Goal: Information Seeking & Learning: Learn about a topic

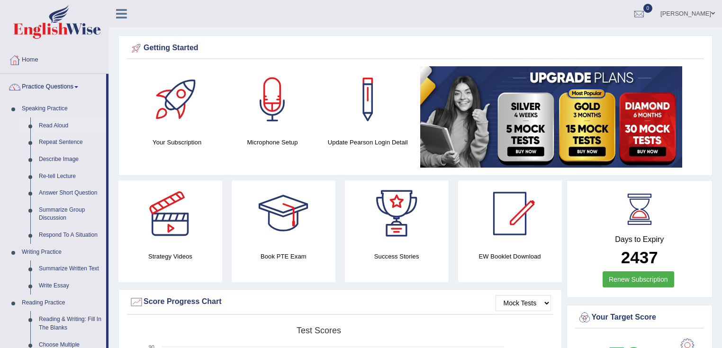
click at [54, 127] on link "Read Aloud" at bounding box center [71, 125] width 72 height 17
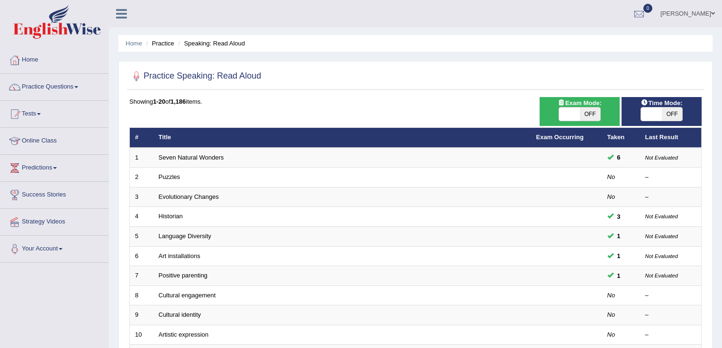
click at [662, 112] on span "OFF" at bounding box center [672, 113] width 21 height 13
checkbox input "true"
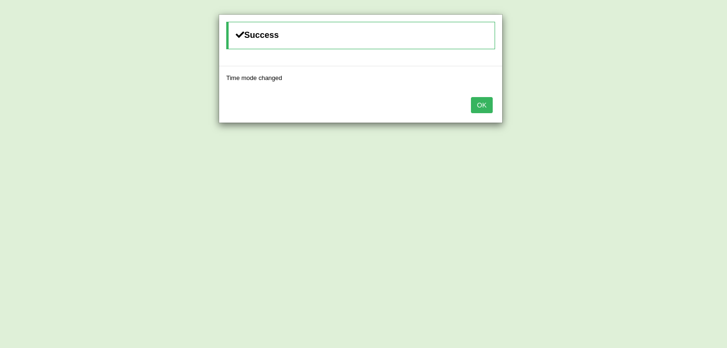
drag, startPoint x: 485, startPoint y: 105, endPoint x: 551, endPoint y: 108, distance: 65.9
click at [485, 105] on button "OK" at bounding box center [482, 105] width 22 height 16
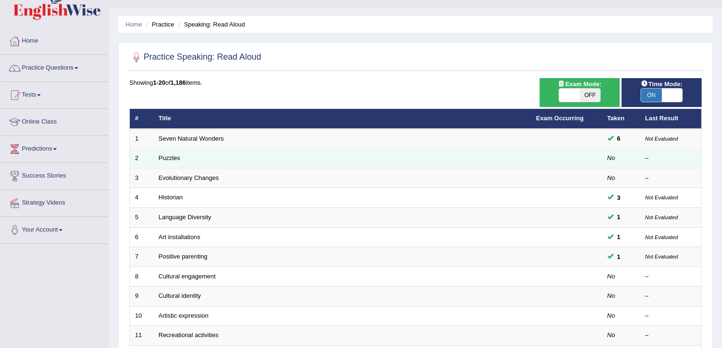
scroll to position [38, 0]
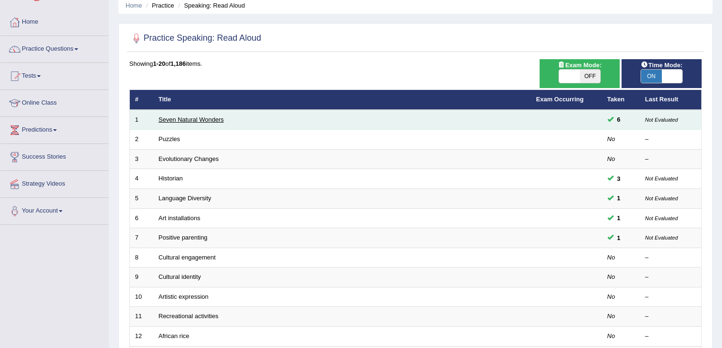
click at [205, 121] on link "Seven Natural Wonders" at bounding box center [191, 119] width 65 height 7
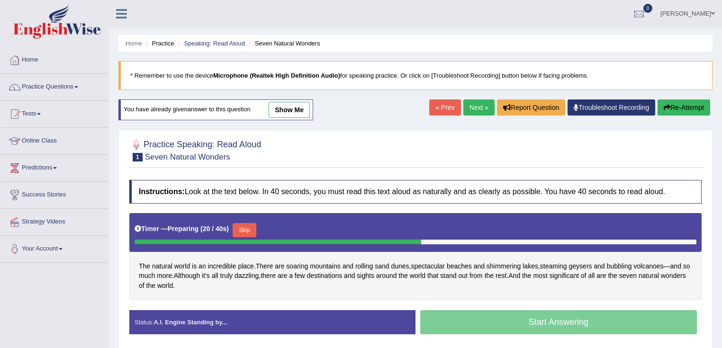
drag, startPoint x: 692, startPoint y: 92, endPoint x: 692, endPoint y: 100, distance: 8.1
click at [692, 93] on div "Home Practice Speaking: Read Aloud Seven Natural Wonders * Remember to use the …" at bounding box center [415, 237] width 613 height 474
click at [691, 103] on button "Re-Attempt" at bounding box center [683, 107] width 53 height 16
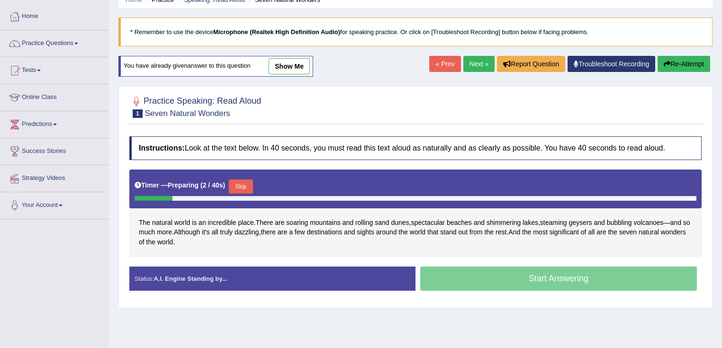
scroll to position [114, 0]
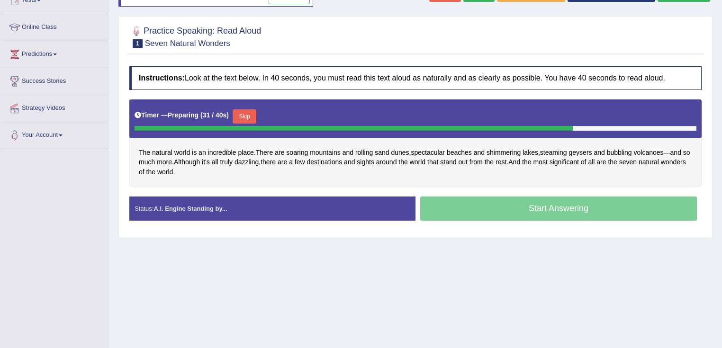
click at [251, 115] on button "Skip" at bounding box center [244, 116] width 24 height 14
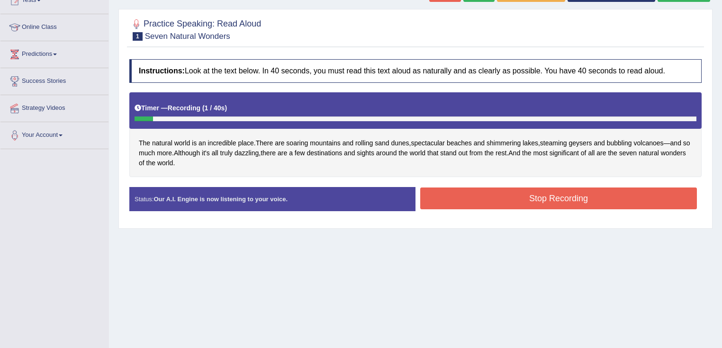
click at [440, 193] on button "Stop Recording" at bounding box center [558, 199] width 277 height 22
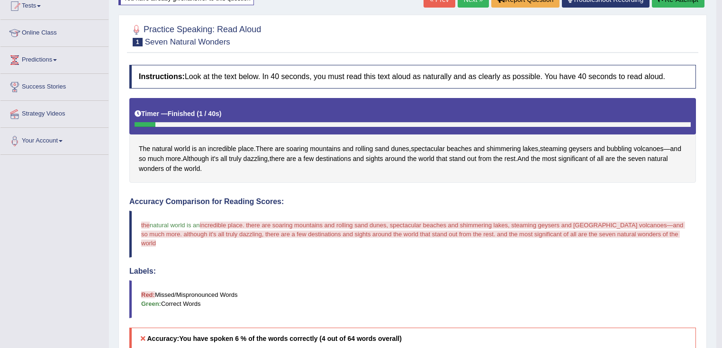
scroll to position [0, 0]
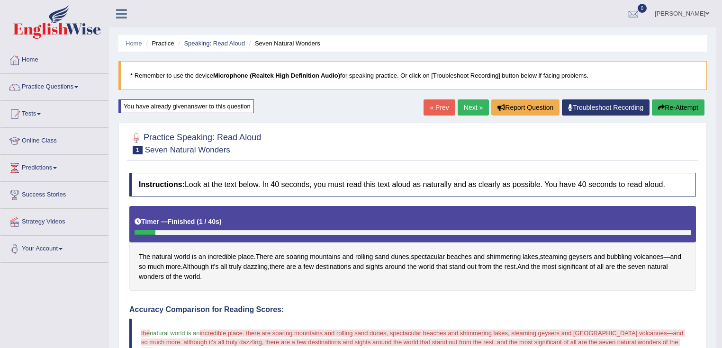
click at [677, 101] on button "Re-Attempt" at bounding box center [678, 107] width 53 height 16
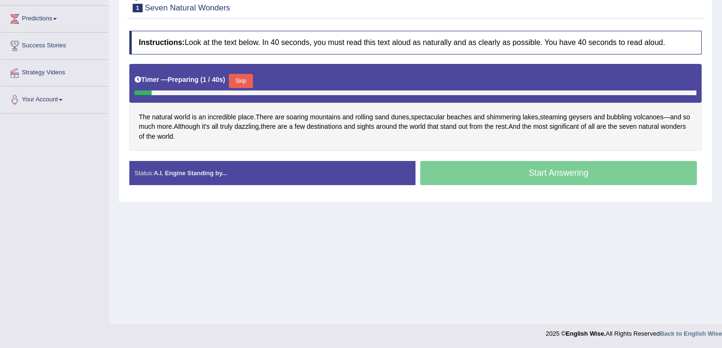
click at [252, 75] on button "Skip" at bounding box center [241, 81] width 24 height 14
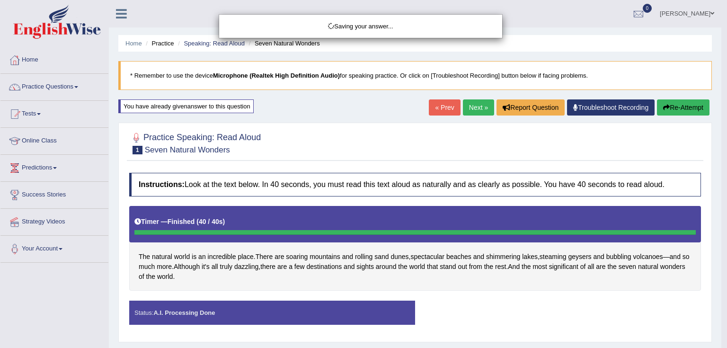
click at [676, 102] on div "Saving your answer..." at bounding box center [363, 174] width 727 height 348
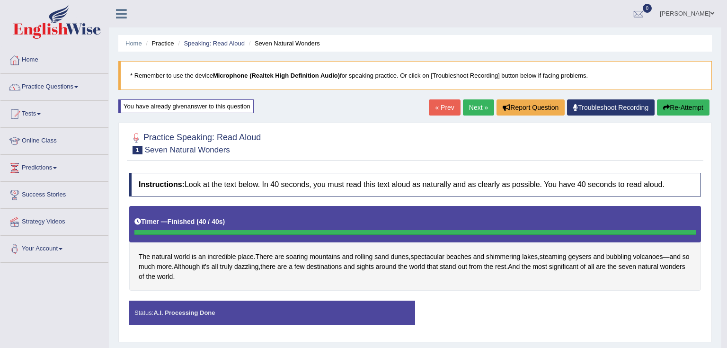
click at [677, 107] on div "Saving your answer..." at bounding box center [363, 174] width 727 height 348
click at [0, 0] on div "Comparing text to speech..." at bounding box center [0, 0] width 0 height 0
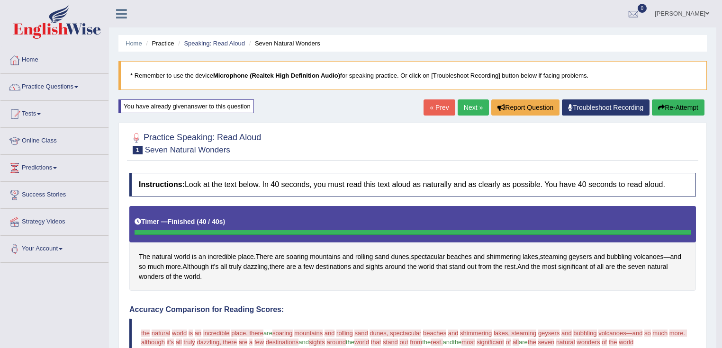
drag, startPoint x: 670, startPoint y: 95, endPoint x: 670, endPoint y: 101, distance: 6.6
click at [670, 99] on div "Home Practice Speaking: Read Aloud Seven Natural Wonders * Remember to use the …" at bounding box center [412, 319] width 607 height 638
click at [670, 108] on button "Re-Attempt" at bounding box center [678, 107] width 53 height 16
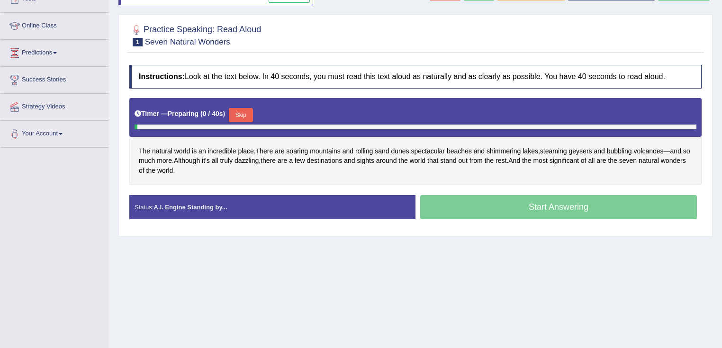
scroll to position [149, 0]
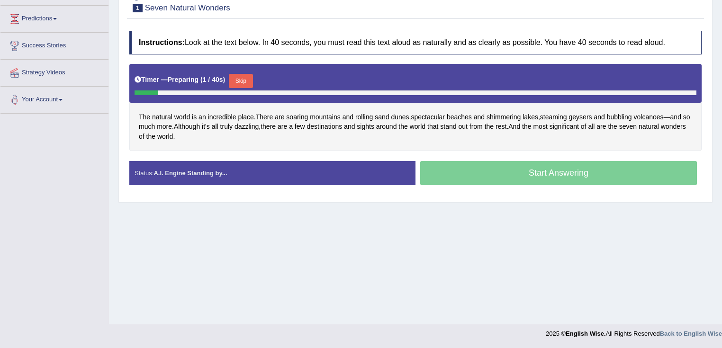
click at [244, 78] on button "Skip" at bounding box center [241, 81] width 24 height 14
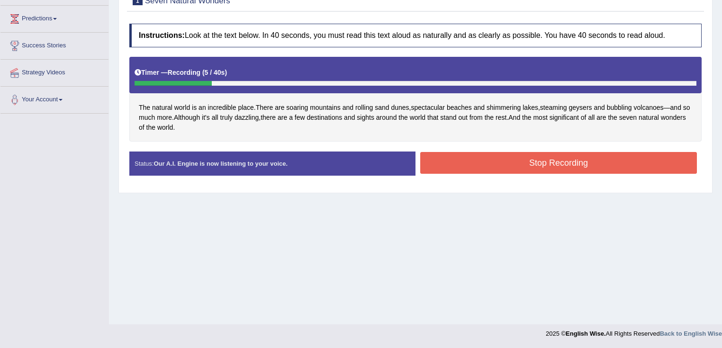
scroll to position [0, 0]
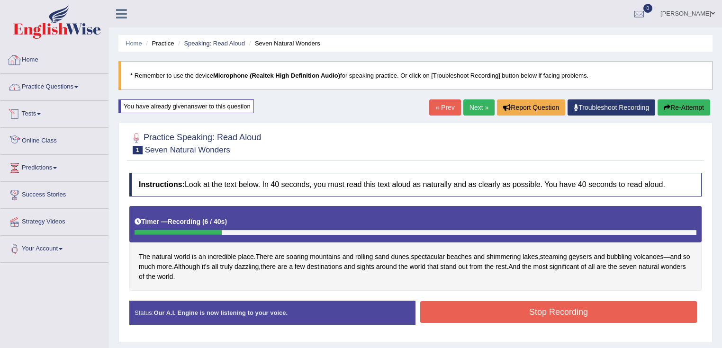
click at [57, 93] on link "Practice Questions" at bounding box center [54, 86] width 108 height 24
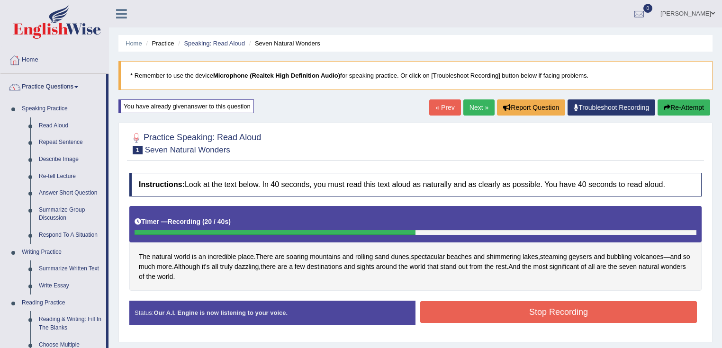
click at [666, 104] on icon "button" at bounding box center [666, 107] width 7 height 7
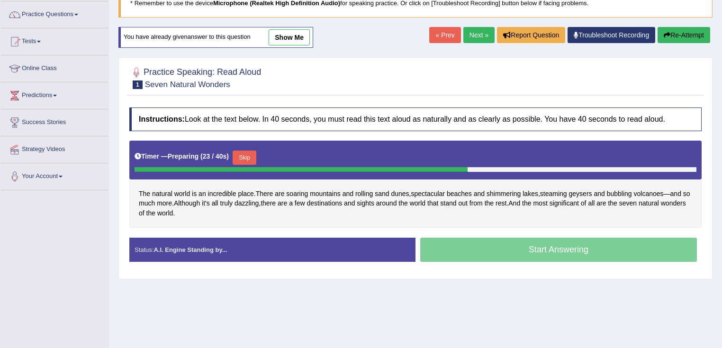
scroll to position [149, 0]
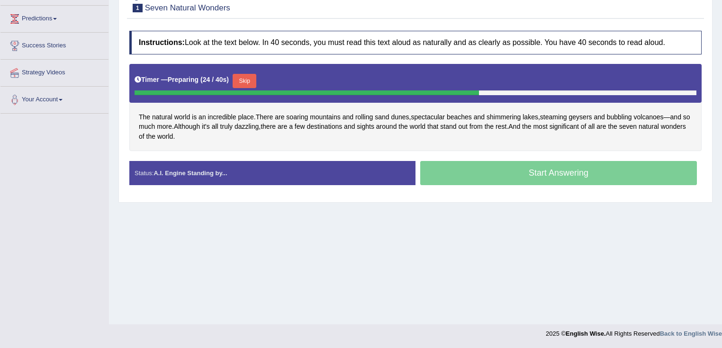
click at [251, 83] on button "Skip" at bounding box center [244, 81] width 24 height 14
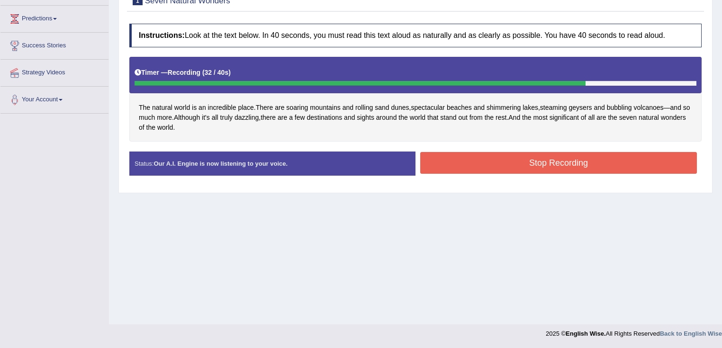
click at [522, 165] on button "Stop Recording" at bounding box center [558, 163] width 277 height 22
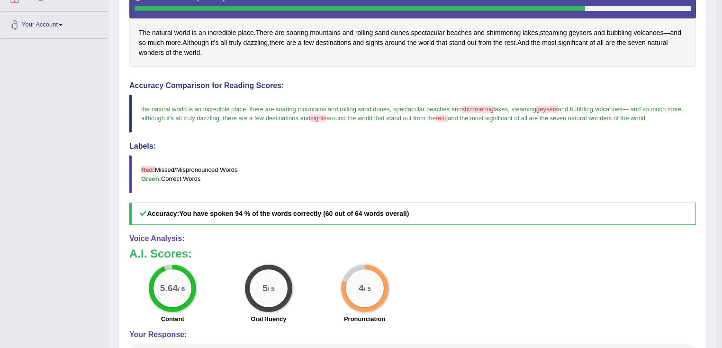
scroll to position [225, 0]
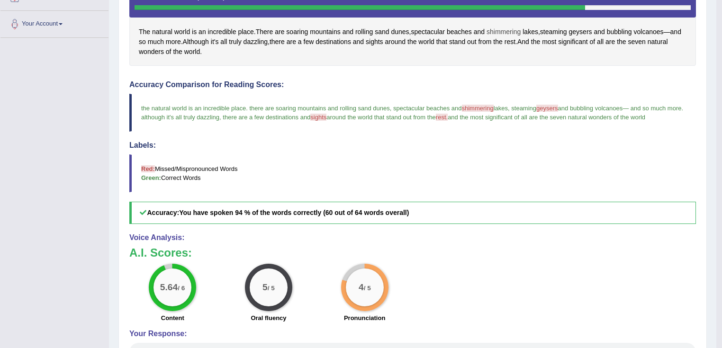
click at [507, 30] on span "shimmering" at bounding box center [503, 32] width 34 height 10
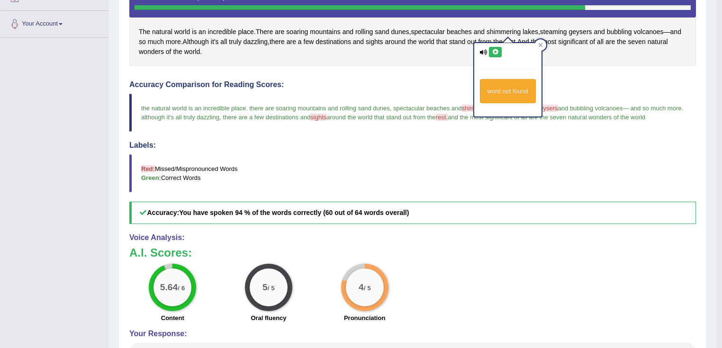
click at [498, 49] on icon at bounding box center [495, 52] width 7 height 6
click at [557, 209] on h5 "Accuracy: You have spoken 94 % of the words correctly (60 out of 64 words overa…" at bounding box center [412, 213] width 566 height 22
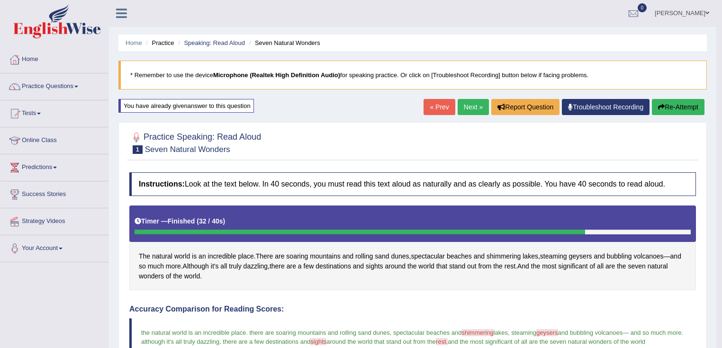
scroll to position [0, 0]
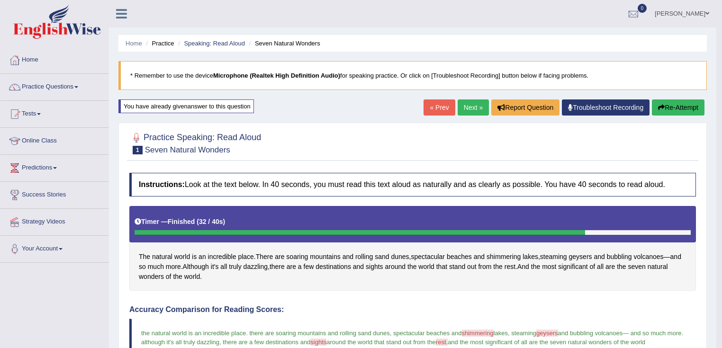
click at [475, 106] on link "Next »" at bounding box center [472, 107] width 31 height 16
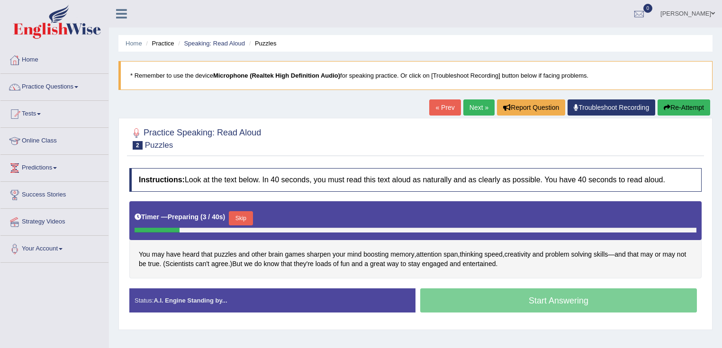
click at [465, 109] on link "Next »" at bounding box center [478, 107] width 31 height 16
click at [476, 104] on link "Next »" at bounding box center [478, 107] width 31 height 16
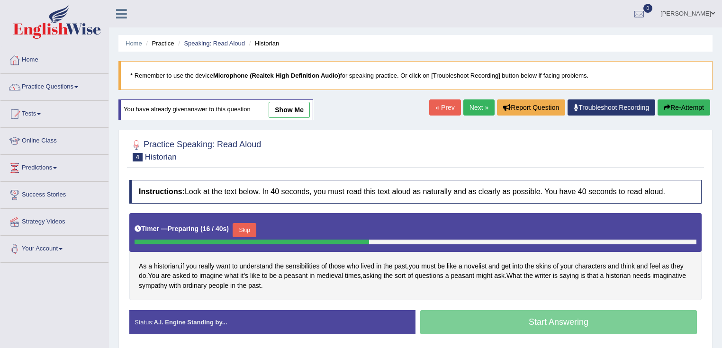
click at [478, 108] on link "Next »" at bounding box center [478, 107] width 31 height 16
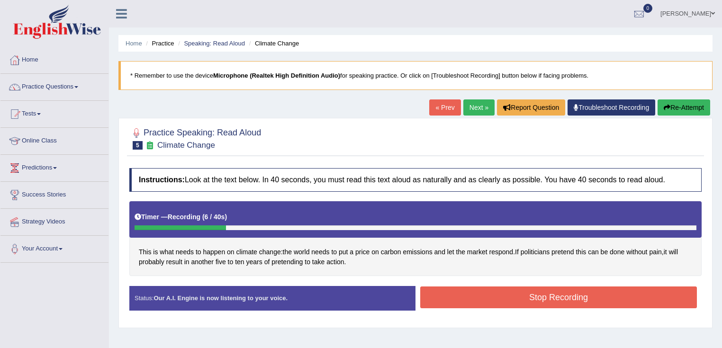
click at [474, 107] on link "Next »" at bounding box center [478, 107] width 31 height 16
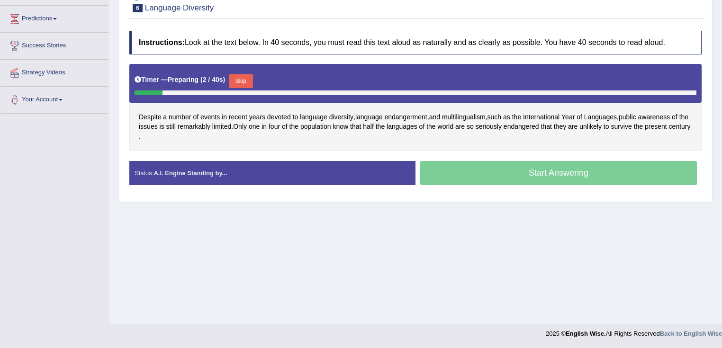
click at [242, 80] on button "Skip" at bounding box center [241, 81] width 24 height 14
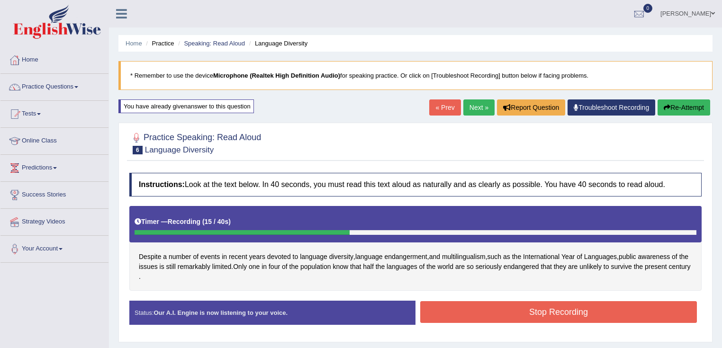
click at [479, 108] on link "Next »" at bounding box center [478, 107] width 31 height 16
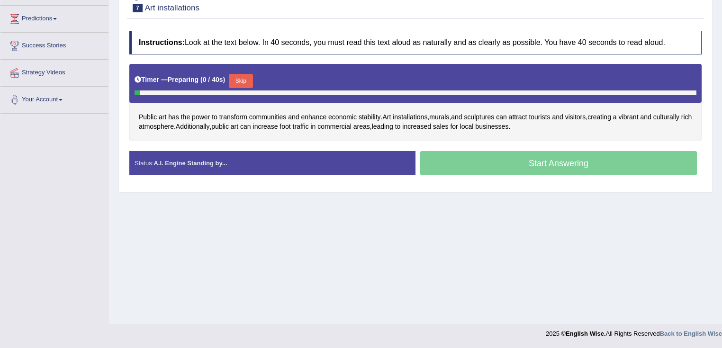
scroll to position [149, 0]
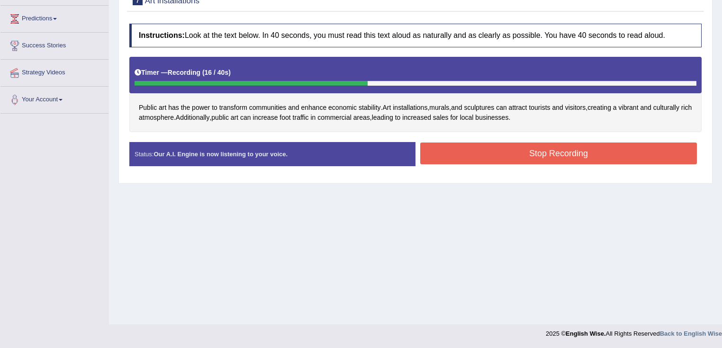
click at [461, 150] on button "Stop Recording" at bounding box center [558, 154] width 277 height 22
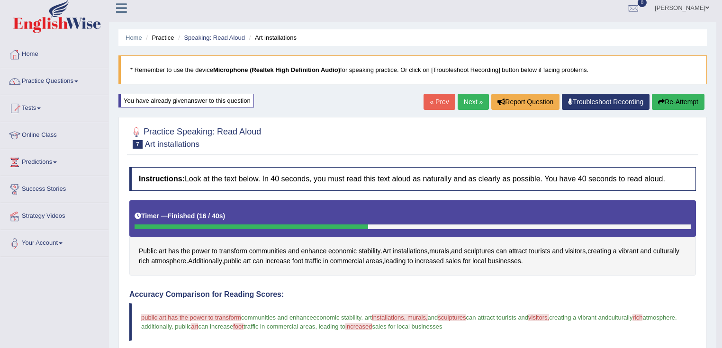
scroll to position [0, 0]
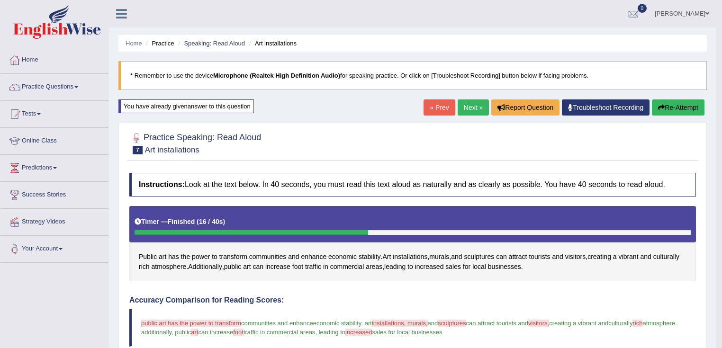
click at [670, 108] on button "Re-Attempt" at bounding box center [678, 107] width 53 height 16
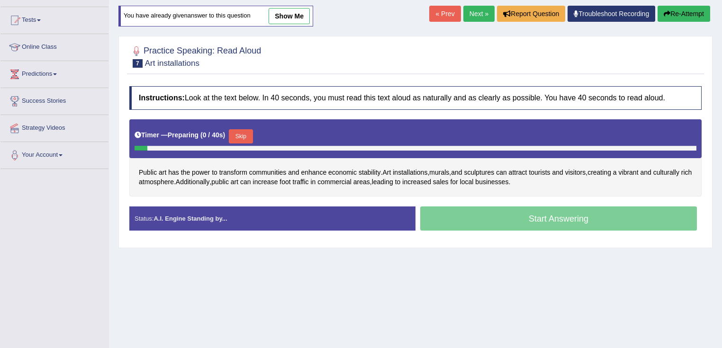
scroll to position [149, 0]
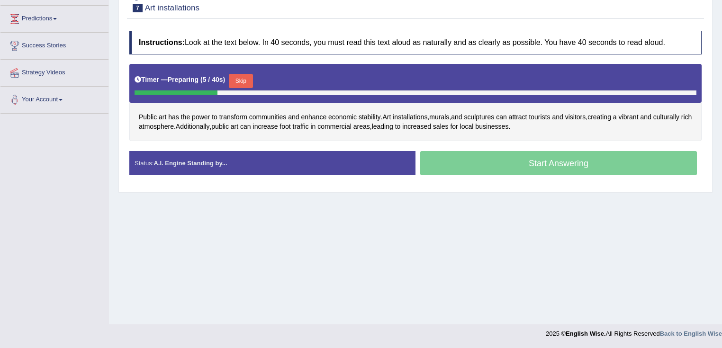
click at [246, 81] on button "Skip" at bounding box center [241, 81] width 24 height 14
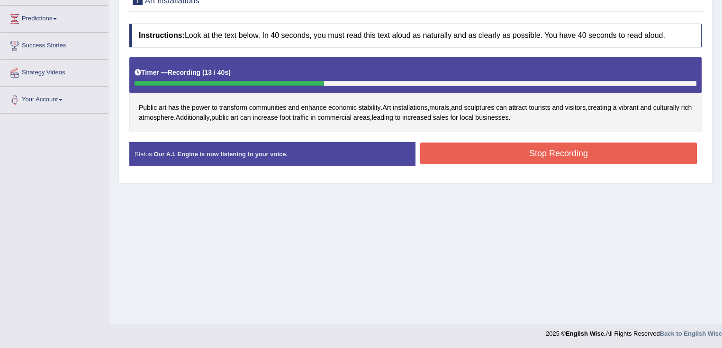
click at [514, 156] on button "Stop Recording" at bounding box center [558, 154] width 277 height 22
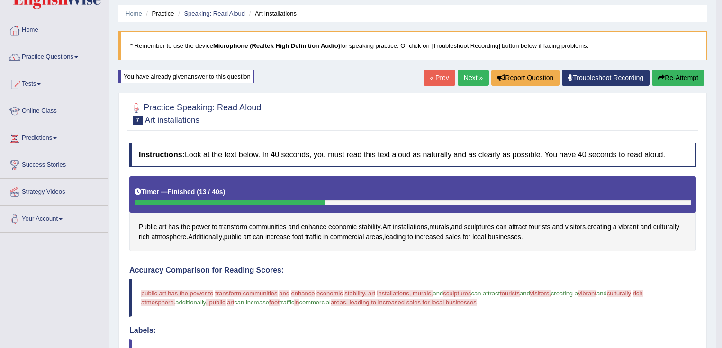
scroll to position [0, 0]
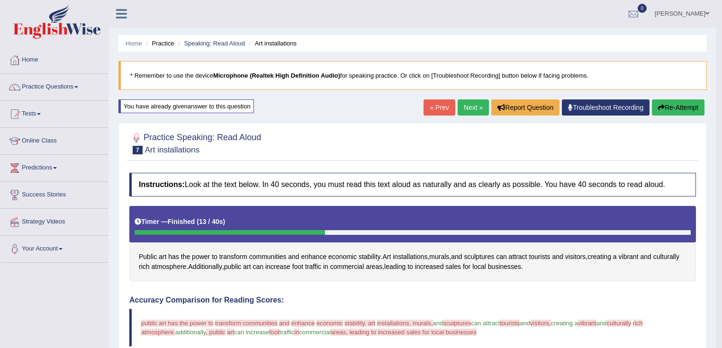
click at [666, 109] on button "Re-Attempt" at bounding box center [678, 107] width 53 height 16
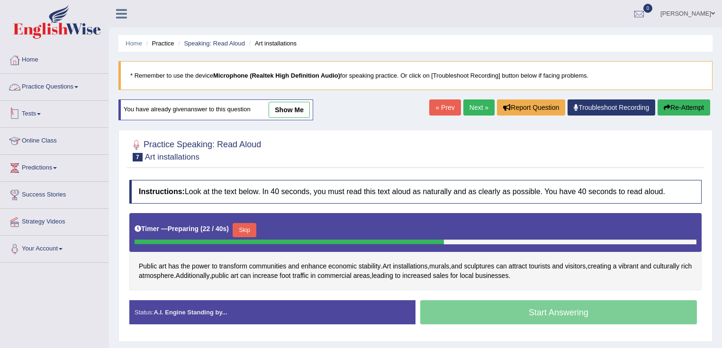
click at [256, 225] on button "Skip" at bounding box center [244, 230] width 24 height 14
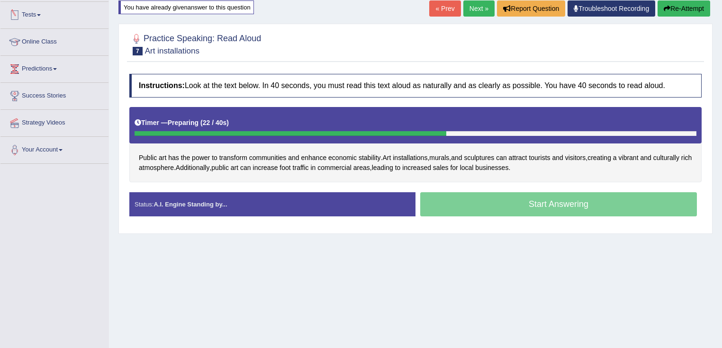
scroll to position [149, 0]
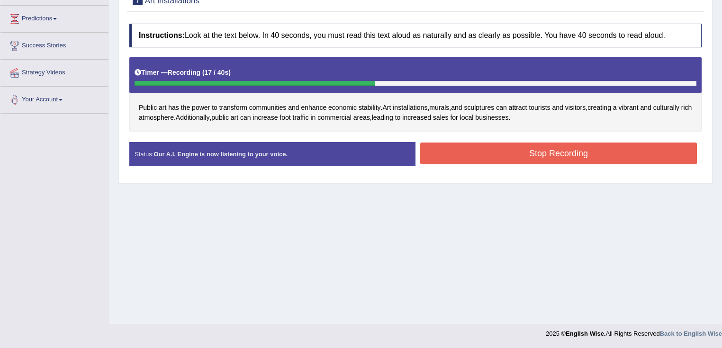
click at [519, 149] on button "Stop Recording" at bounding box center [558, 154] width 277 height 22
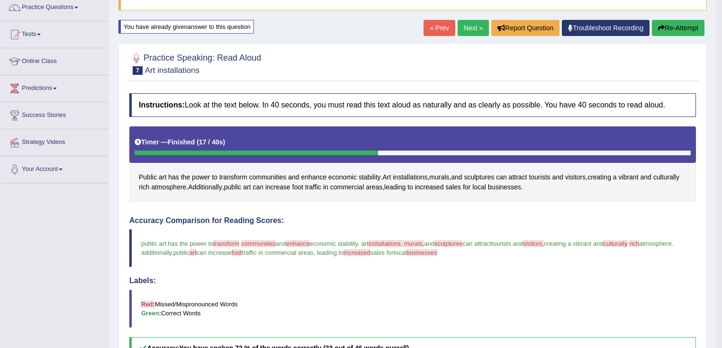
scroll to position [73, 0]
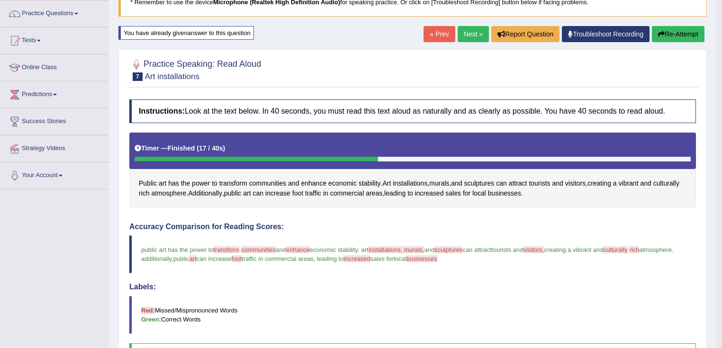
click at [667, 42] on div "« Prev Next » Report Question Troubleshoot Recording Re-Attempt" at bounding box center [564, 35] width 283 height 18
click at [667, 36] on button "Re-Attempt" at bounding box center [678, 34] width 53 height 16
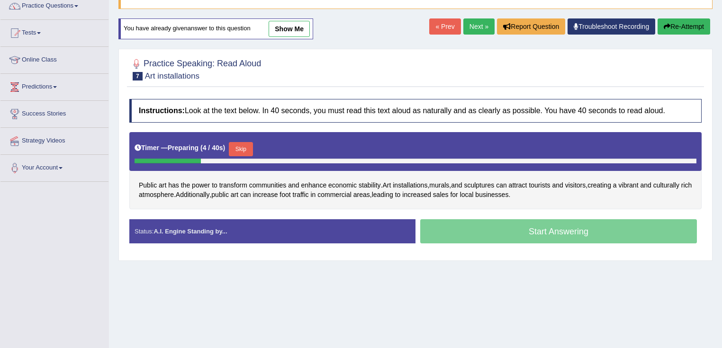
click at [243, 145] on button "Skip" at bounding box center [241, 149] width 24 height 14
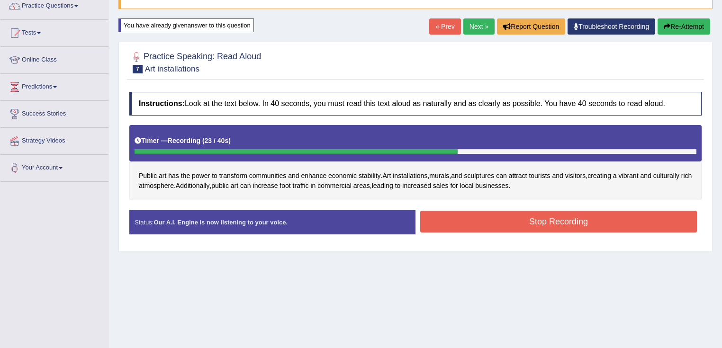
click at [485, 223] on button "Stop Recording" at bounding box center [558, 222] width 277 height 22
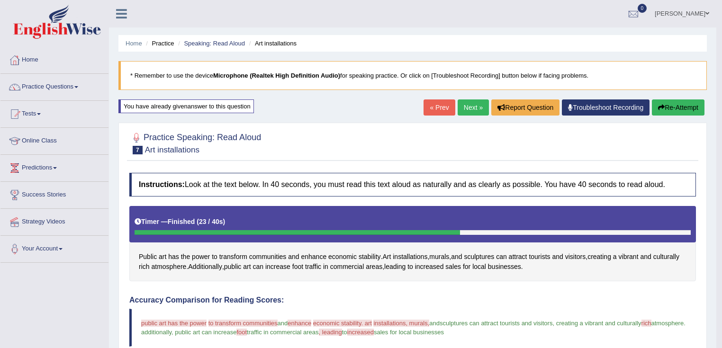
click at [669, 100] on button "Re-Attempt" at bounding box center [678, 107] width 53 height 16
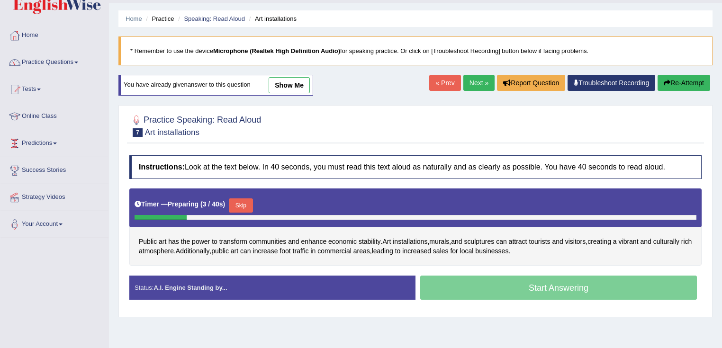
scroll to position [38, 0]
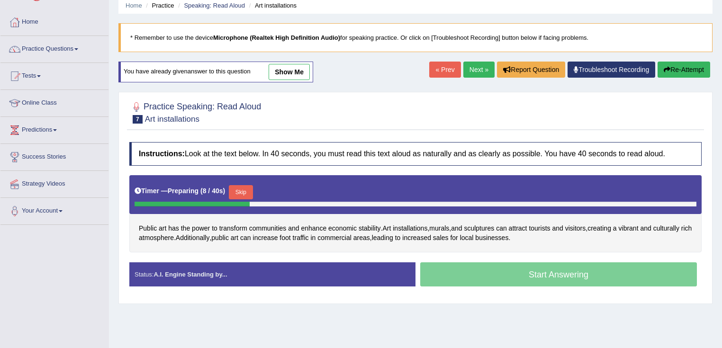
click at [250, 191] on button "Skip" at bounding box center [241, 192] width 24 height 14
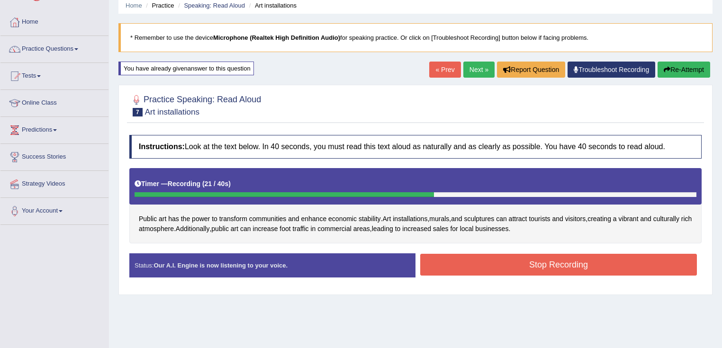
click at [451, 260] on button "Stop Recording" at bounding box center [558, 265] width 277 height 22
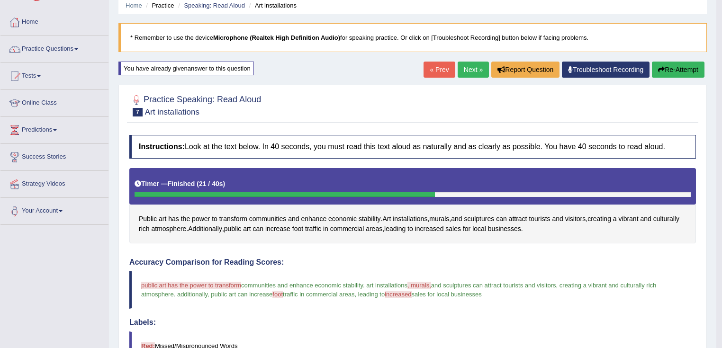
click at [680, 73] on button "Re-Attempt" at bounding box center [678, 70] width 53 height 16
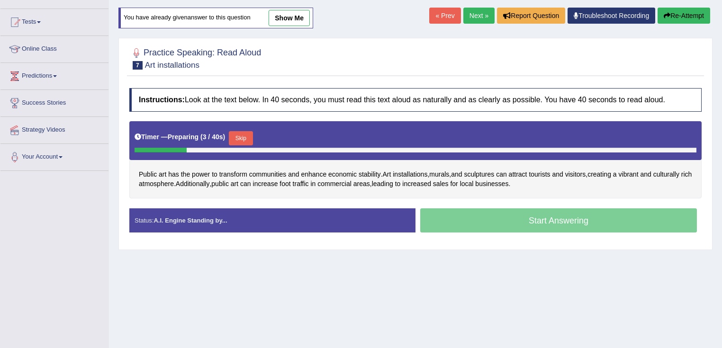
scroll to position [149, 0]
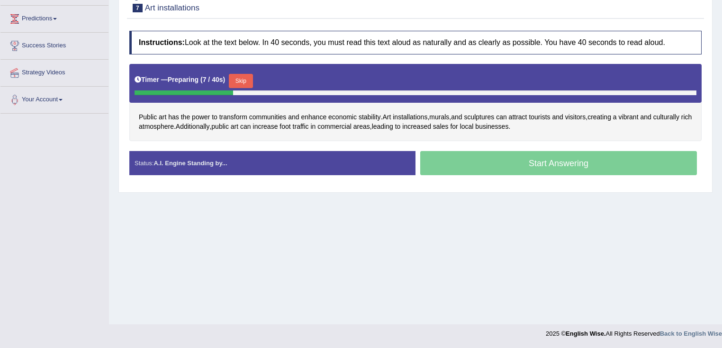
click at [241, 75] on button "Skip" at bounding box center [241, 81] width 24 height 14
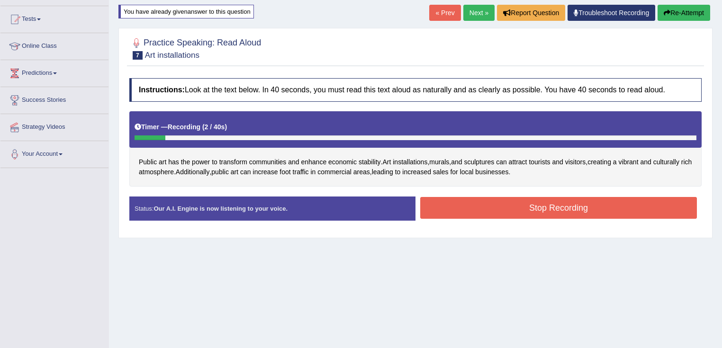
scroll to position [0, 0]
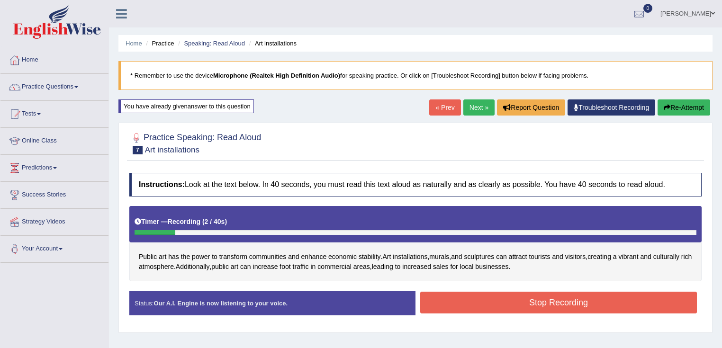
click at [684, 106] on button "Re-Attempt" at bounding box center [683, 107] width 53 height 16
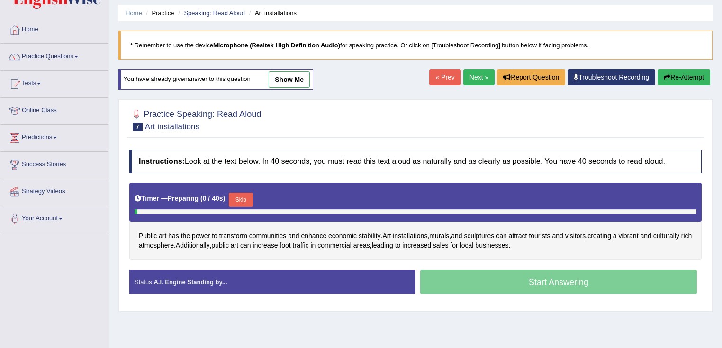
scroll to position [149, 0]
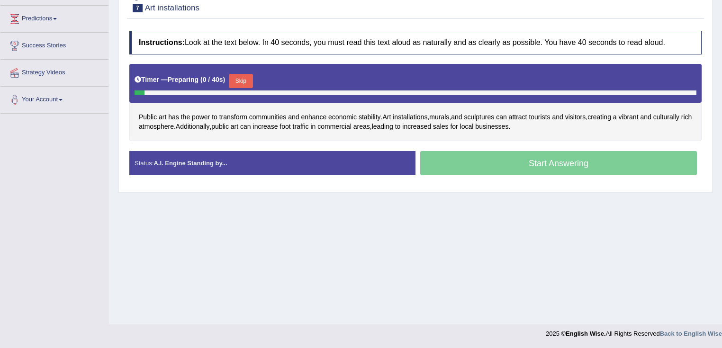
click at [241, 82] on button "Skip" at bounding box center [241, 81] width 24 height 14
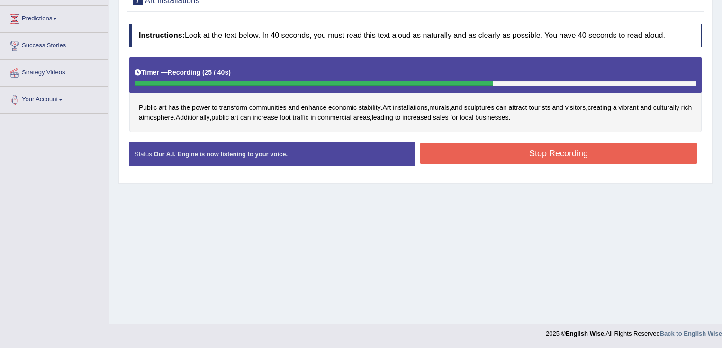
click at [479, 152] on button "Stop Recording" at bounding box center [558, 154] width 277 height 22
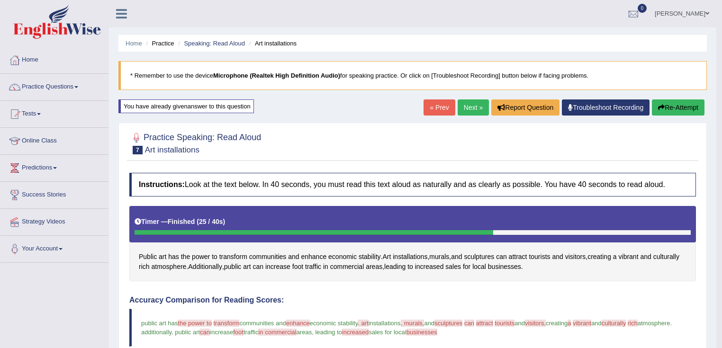
scroll to position [0, 0]
click at [73, 80] on link "Practice Questions" at bounding box center [54, 86] width 108 height 24
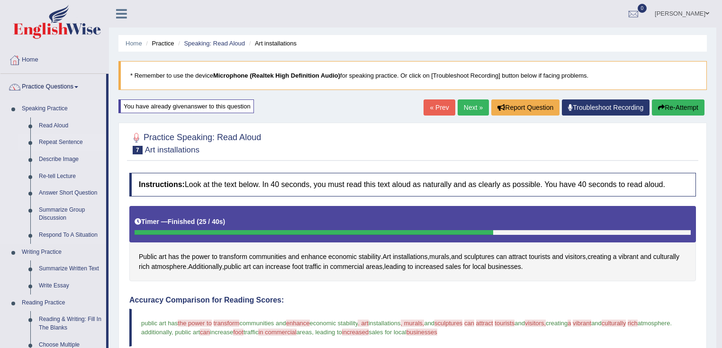
click at [68, 143] on link "Repeat Sentence" at bounding box center [71, 142] width 72 height 17
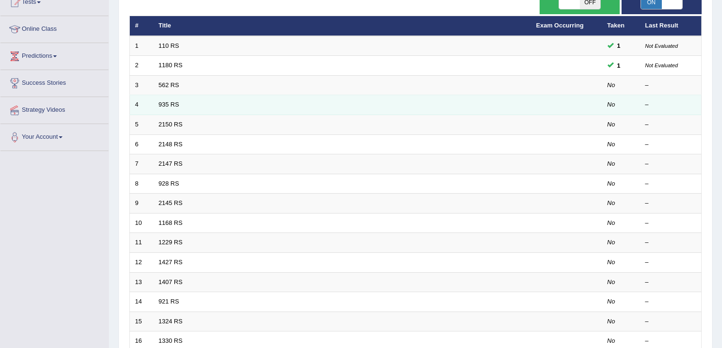
scroll to position [114, 0]
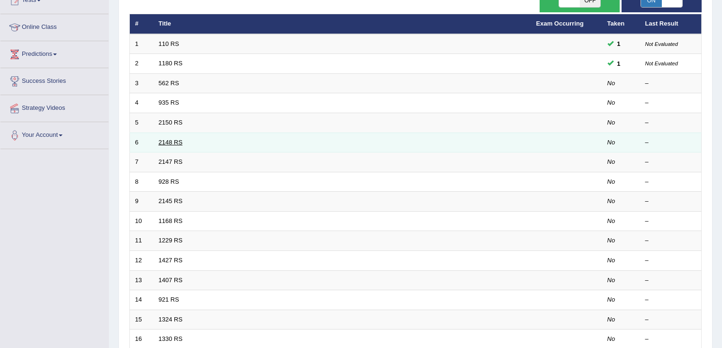
click at [167, 141] on link "2148 RS" at bounding box center [171, 142] width 24 height 7
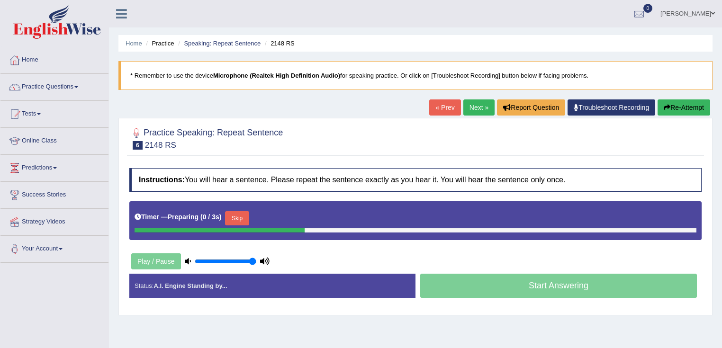
click at [237, 217] on button "Skip" at bounding box center [237, 218] width 24 height 14
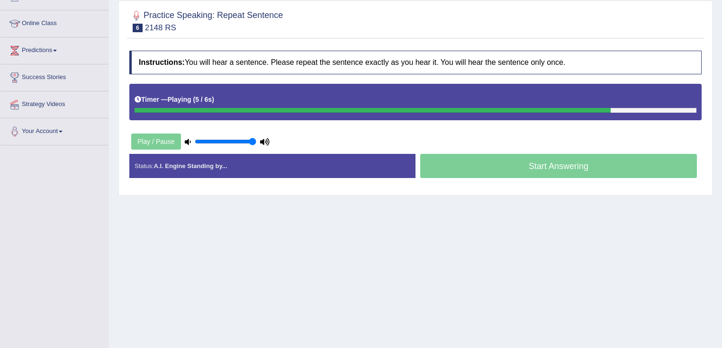
scroll to position [73, 0]
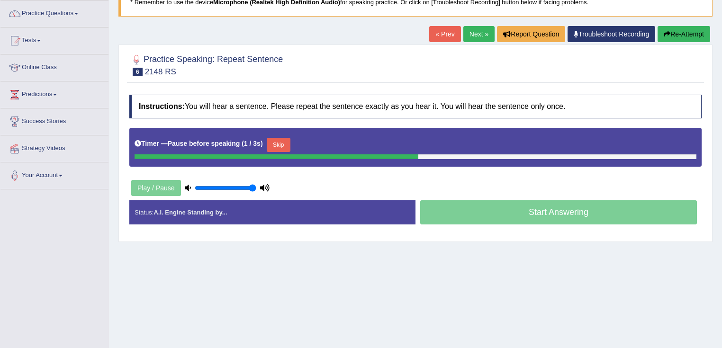
click at [283, 147] on button "Skip" at bounding box center [279, 145] width 24 height 14
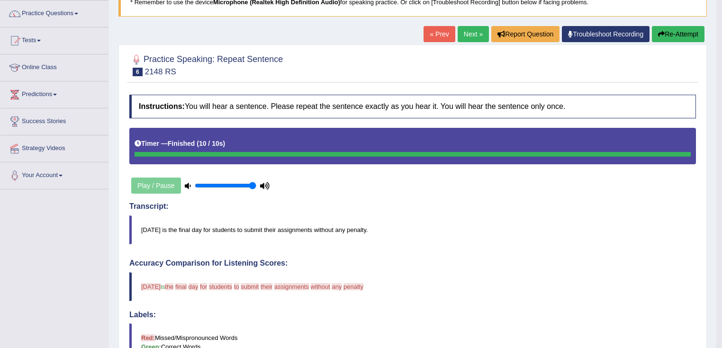
click at [470, 36] on link "Next »" at bounding box center [472, 34] width 31 height 16
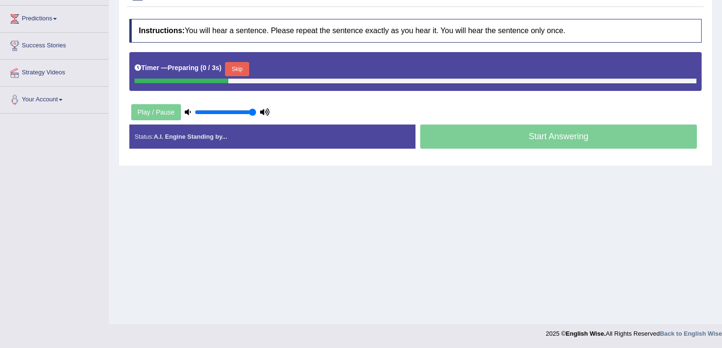
scroll to position [149, 0]
click at [245, 60] on div "Timer — Preparing ( 1 / 3s ) Skip" at bounding box center [415, 69] width 562 height 19
click at [237, 66] on button "Skip" at bounding box center [237, 69] width 24 height 14
click at [273, 70] on button "Skip" at bounding box center [279, 69] width 24 height 14
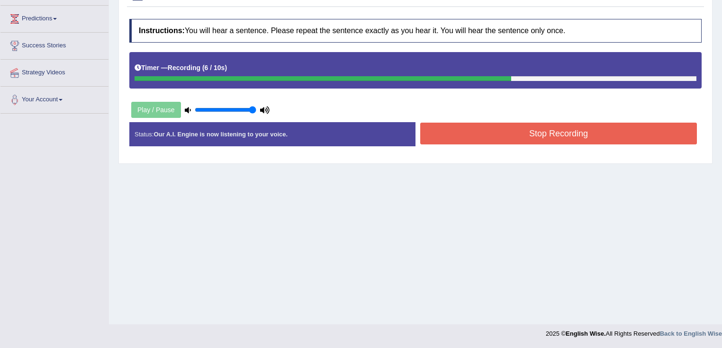
click at [472, 134] on button "Stop Recording" at bounding box center [558, 134] width 277 height 22
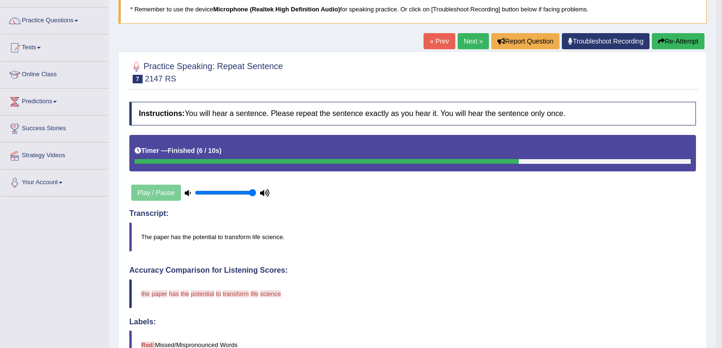
scroll to position [0, 0]
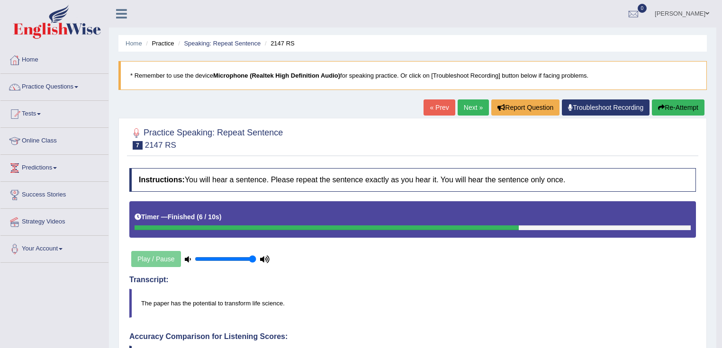
click at [458, 108] on link "Next »" at bounding box center [472, 107] width 31 height 16
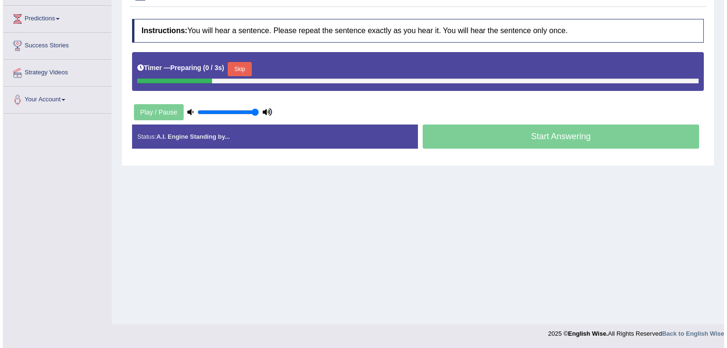
scroll to position [149, 0]
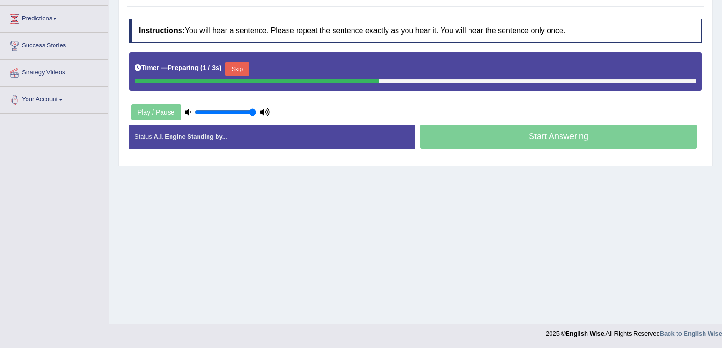
click at [242, 67] on button "Skip" at bounding box center [237, 69] width 24 height 14
click at [280, 67] on button "Skip" at bounding box center [279, 69] width 24 height 14
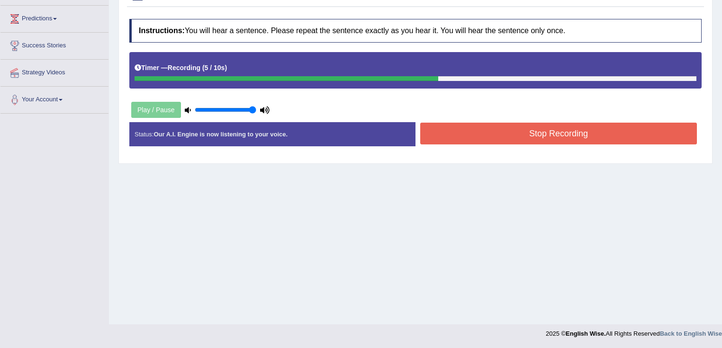
click at [451, 126] on button "Stop Recording" at bounding box center [558, 134] width 277 height 22
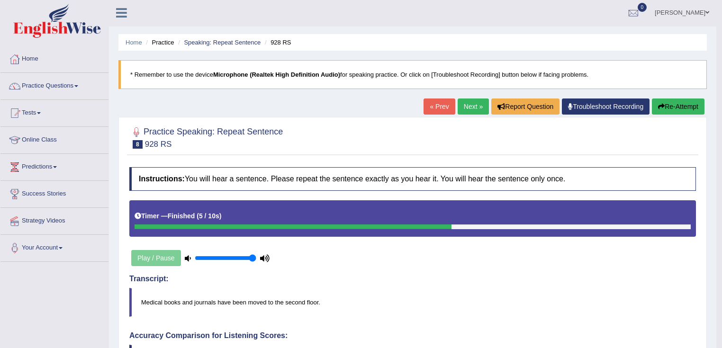
scroll to position [0, 0]
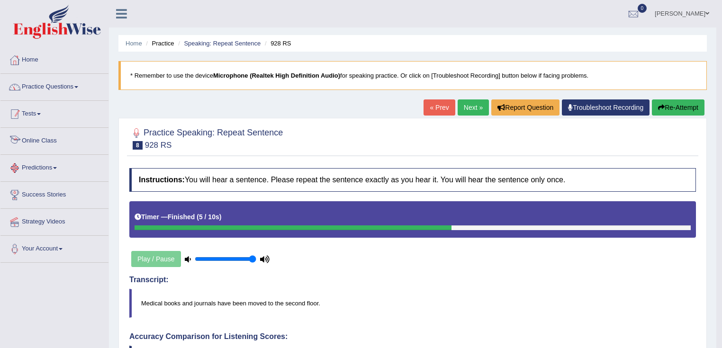
click at [62, 80] on link "Practice Questions" at bounding box center [54, 86] width 108 height 24
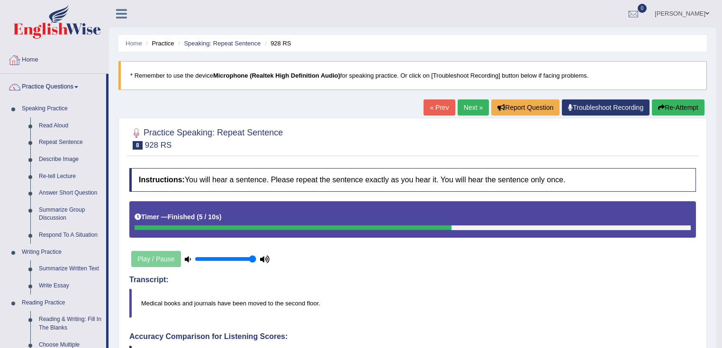
click at [475, 106] on link "Next »" at bounding box center [472, 107] width 31 height 16
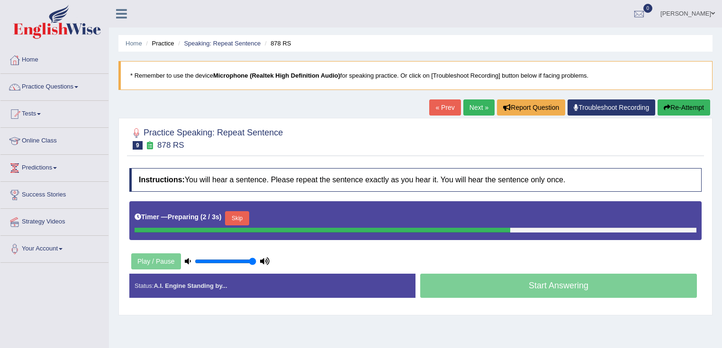
click at [237, 217] on button "Skip" at bounding box center [237, 218] width 24 height 14
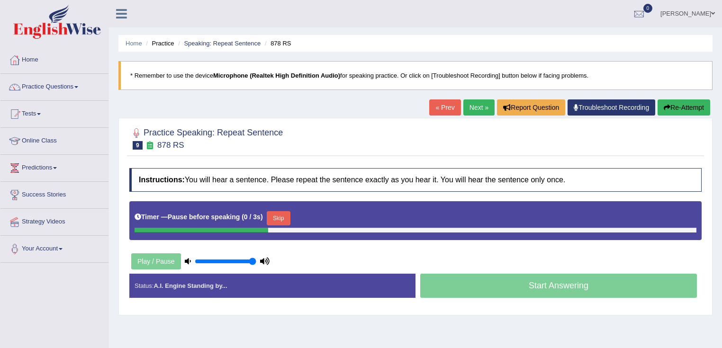
click at [287, 214] on button "Skip" at bounding box center [279, 218] width 24 height 14
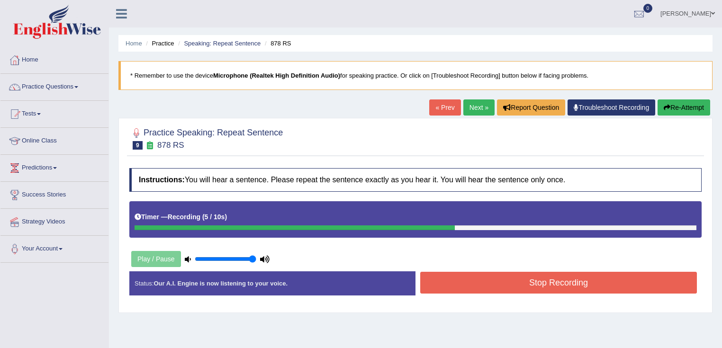
drag, startPoint x: 557, startPoint y: 284, endPoint x: 545, endPoint y: 269, distance: 19.8
click at [557, 284] on button "Stop Recording" at bounding box center [558, 283] width 277 height 22
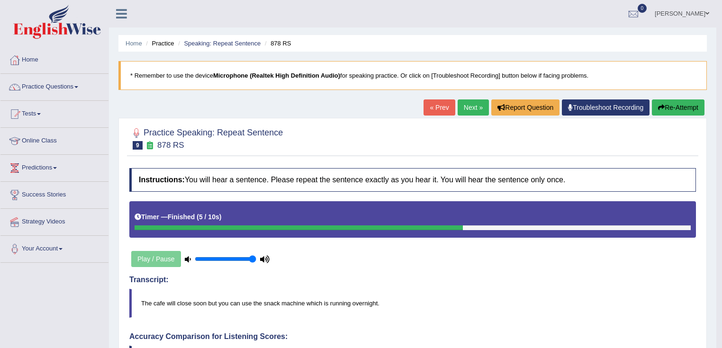
click at [465, 104] on link "Next »" at bounding box center [472, 107] width 31 height 16
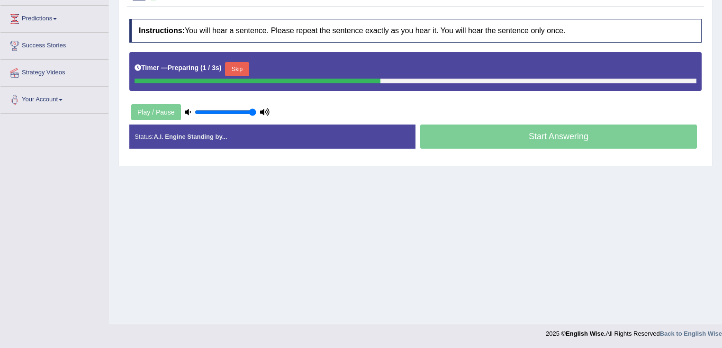
click at [241, 68] on button "Skip" at bounding box center [237, 69] width 24 height 14
click at [277, 71] on button "Skip" at bounding box center [279, 69] width 24 height 14
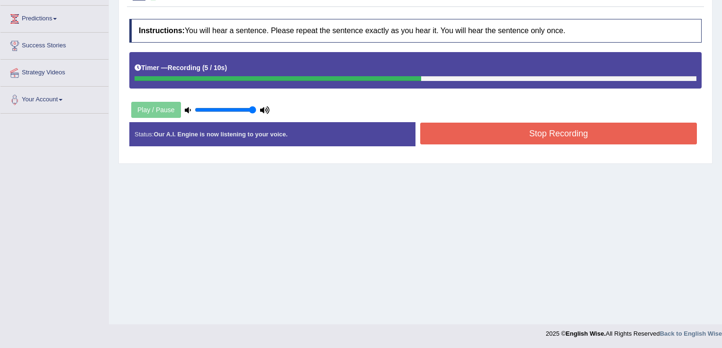
click at [456, 126] on button "Stop Recording" at bounding box center [558, 134] width 277 height 22
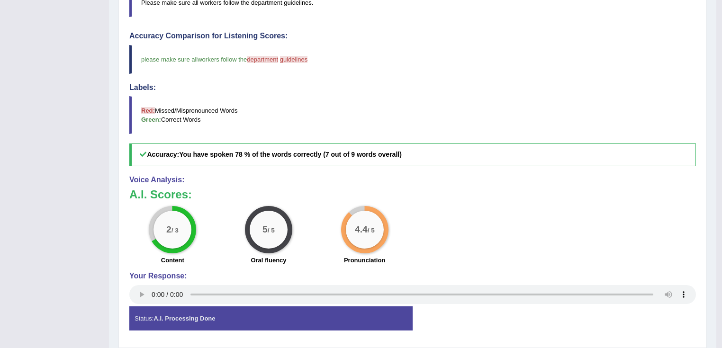
scroll to position [73, 0]
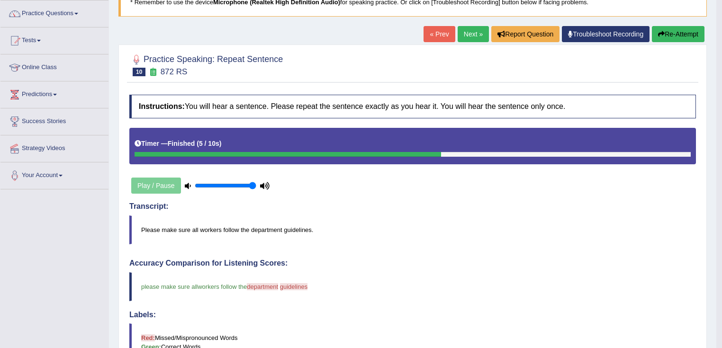
click at [467, 38] on link "Next »" at bounding box center [472, 34] width 31 height 16
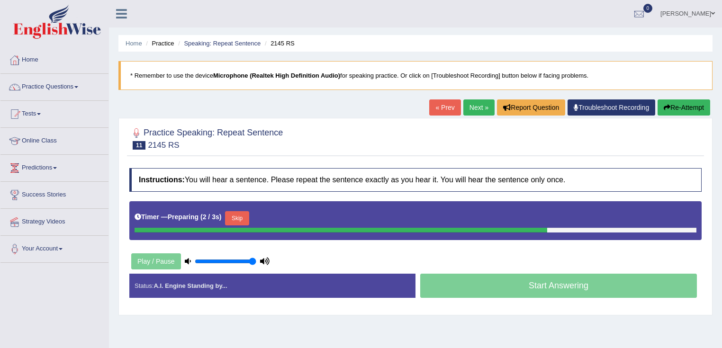
click at [243, 218] on button "Skip" at bounding box center [237, 218] width 24 height 14
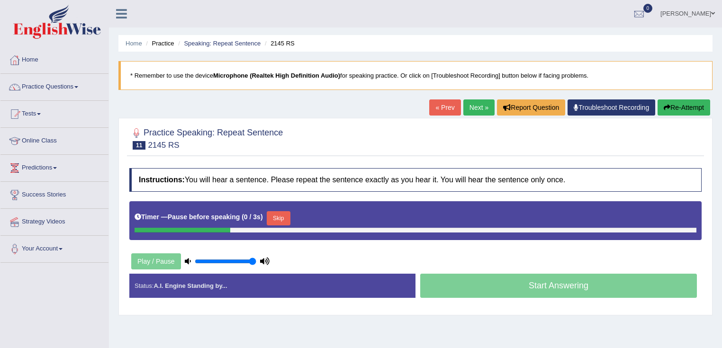
click at [280, 214] on button "Skip" at bounding box center [279, 218] width 24 height 14
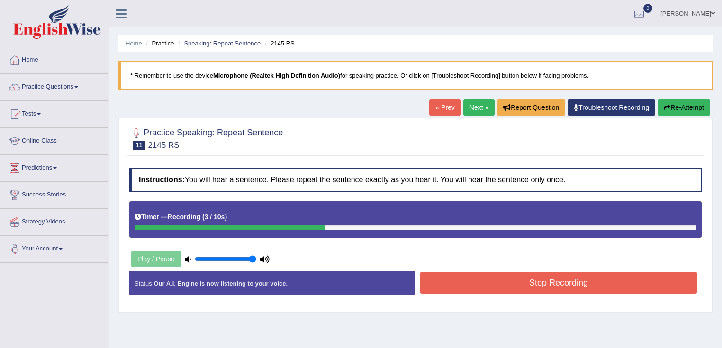
click at [463, 107] on link "Next »" at bounding box center [478, 107] width 31 height 16
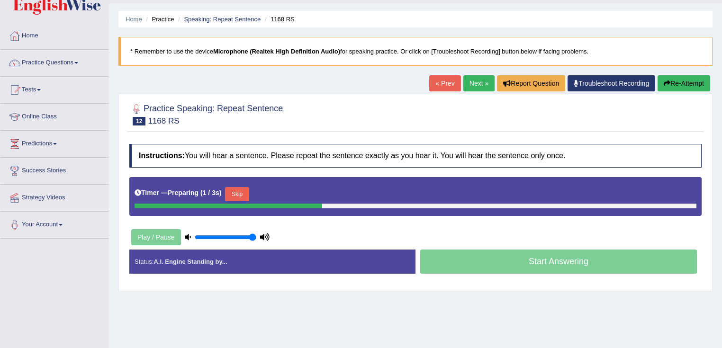
scroll to position [38, 0]
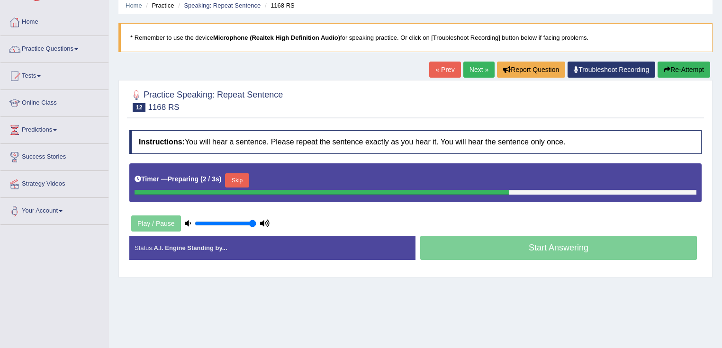
click at [241, 180] on button "Skip" at bounding box center [237, 180] width 24 height 14
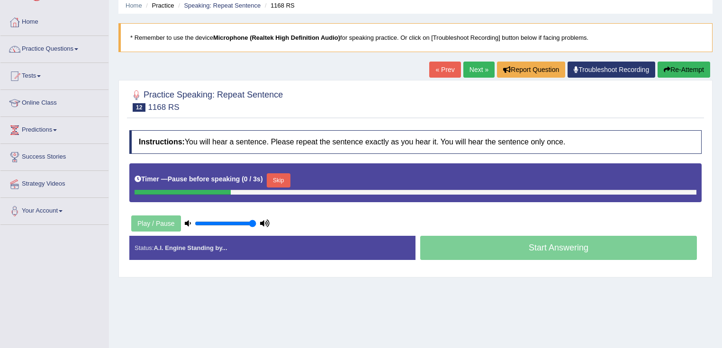
click at [277, 178] on button "Skip" at bounding box center [279, 180] width 24 height 14
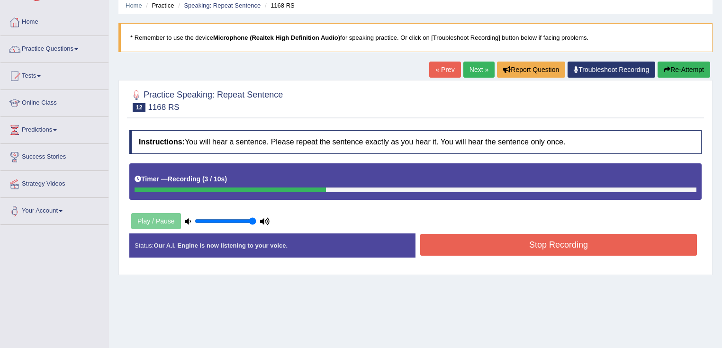
click at [501, 248] on button "Stop Recording" at bounding box center [558, 245] width 277 height 22
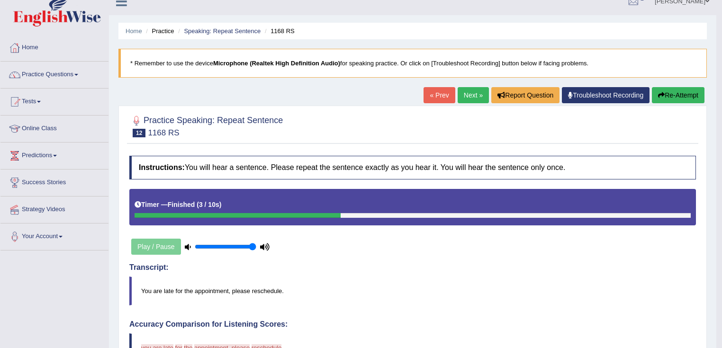
scroll to position [0, 0]
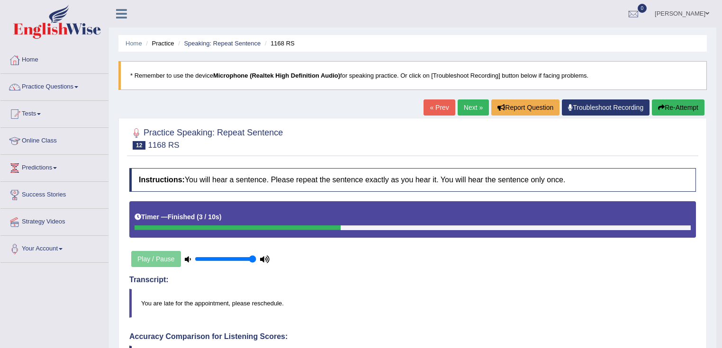
click at [460, 103] on link "Next »" at bounding box center [472, 107] width 31 height 16
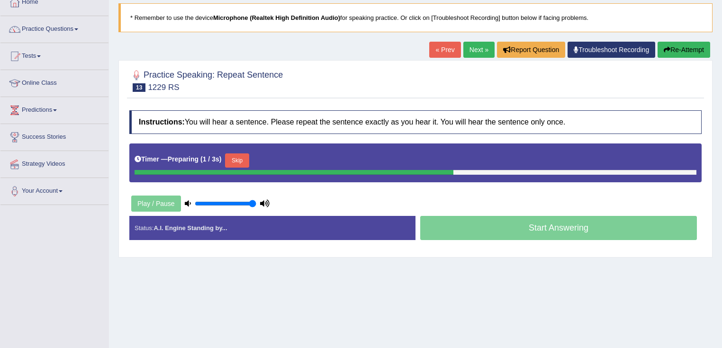
scroll to position [149, 0]
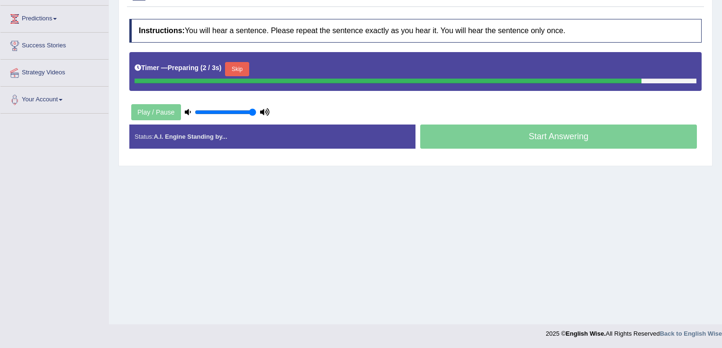
click at [238, 71] on button "Skip" at bounding box center [237, 69] width 24 height 14
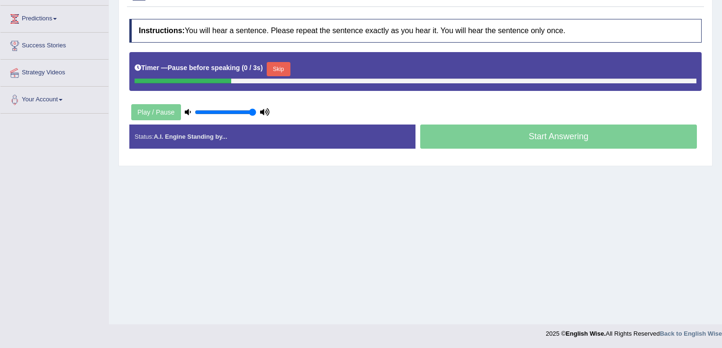
click at [285, 68] on button "Skip" at bounding box center [279, 69] width 24 height 14
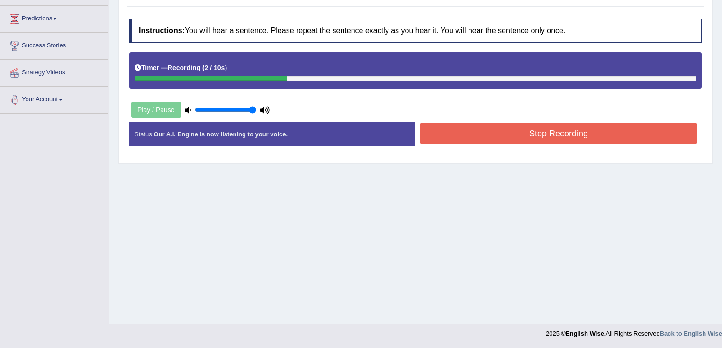
click at [525, 138] on button "Stop Recording" at bounding box center [558, 134] width 277 height 22
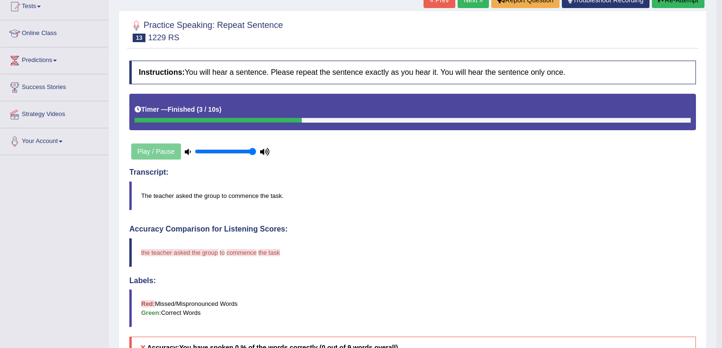
scroll to position [0, 0]
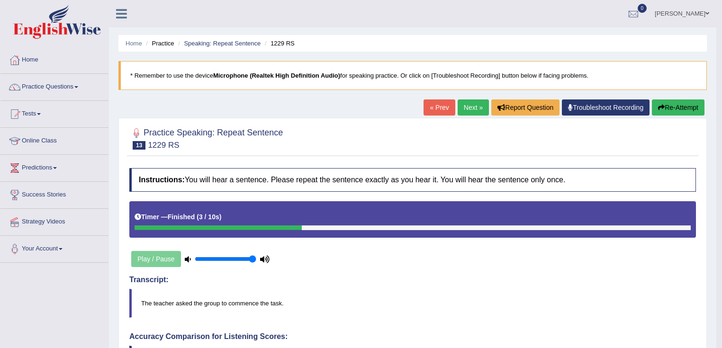
click at [465, 106] on link "Next »" at bounding box center [472, 107] width 31 height 16
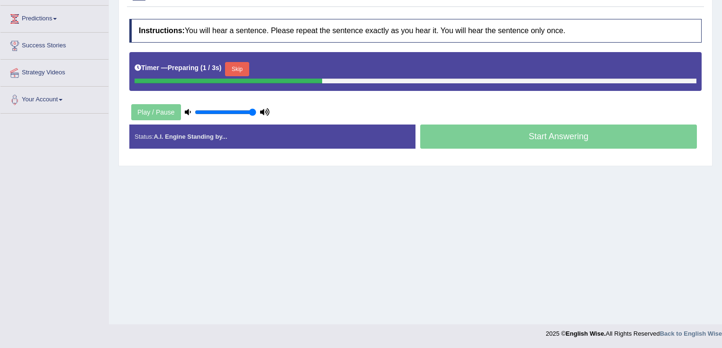
click at [241, 63] on button "Skip" at bounding box center [237, 69] width 24 height 14
click at [290, 71] on button "Skip" at bounding box center [279, 69] width 24 height 14
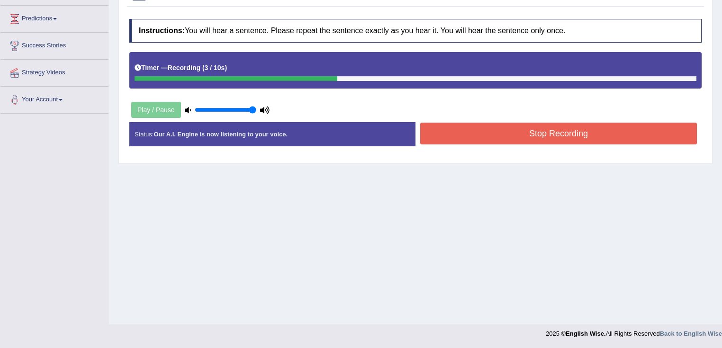
click at [475, 134] on button "Stop Recording" at bounding box center [558, 134] width 277 height 22
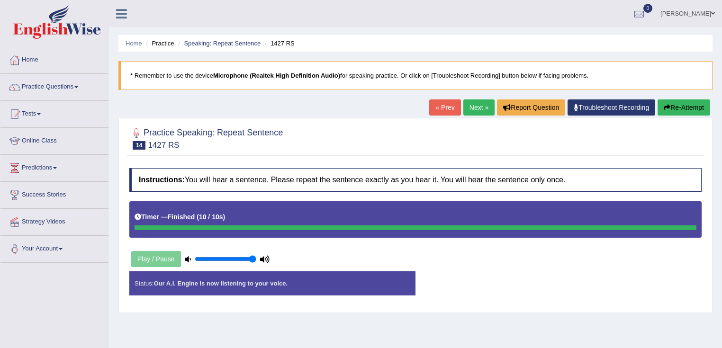
click at [481, 104] on link "Next »" at bounding box center [478, 107] width 31 height 16
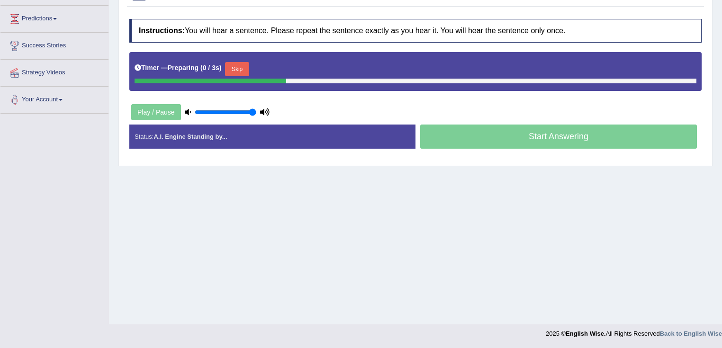
click at [241, 72] on button "Skip" at bounding box center [237, 69] width 24 height 14
click at [280, 68] on button "Skip" at bounding box center [279, 69] width 24 height 14
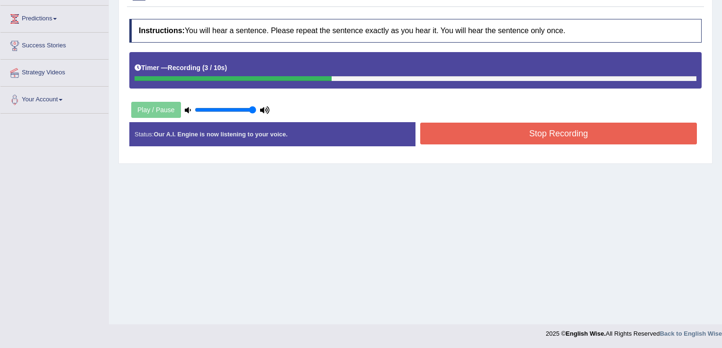
click at [485, 132] on button "Stop Recording" at bounding box center [558, 134] width 277 height 22
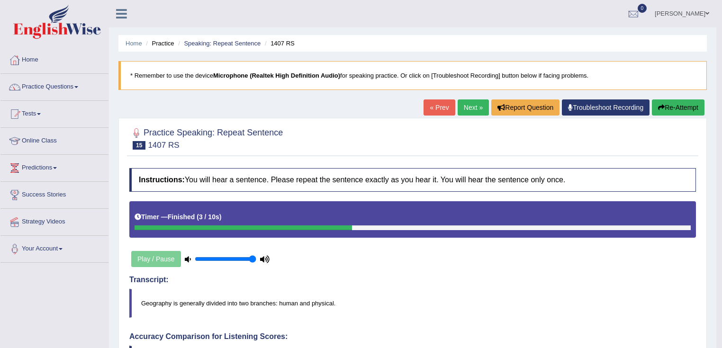
click at [470, 110] on link "Next »" at bounding box center [472, 107] width 31 height 16
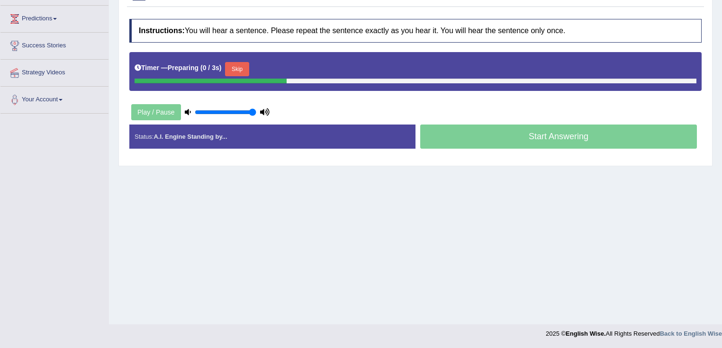
click at [240, 64] on button "Skip" at bounding box center [237, 69] width 24 height 14
click at [284, 66] on button "Skip" at bounding box center [279, 69] width 24 height 14
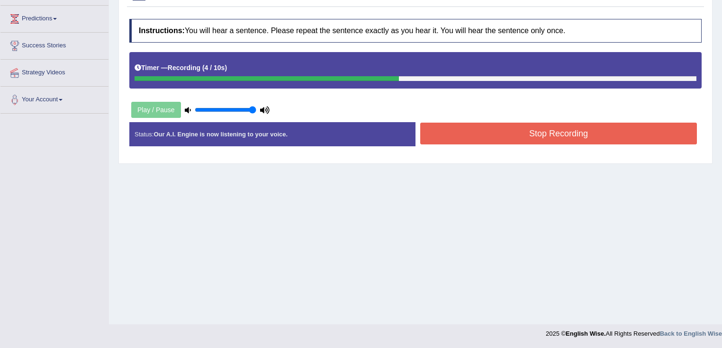
click at [497, 119] on div "Instructions: You will hear a sentence. Please repeat the sentence exactly as y…" at bounding box center [415, 86] width 577 height 144
click at [499, 126] on button "Stop Recording" at bounding box center [558, 134] width 277 height 22
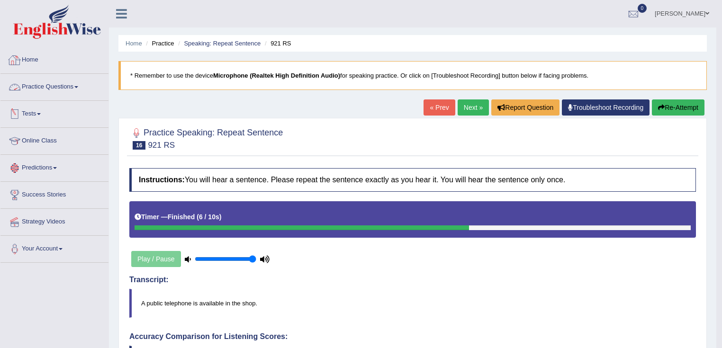
click at [65, 87] on link "Practice Questions" at bounding box center [54, 86] width 108 height 24
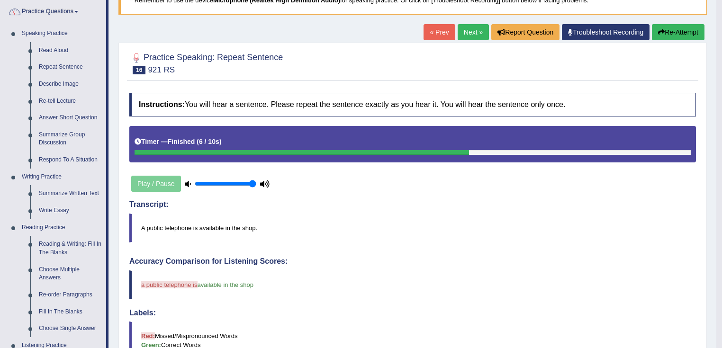
scroll to position [76, 0]
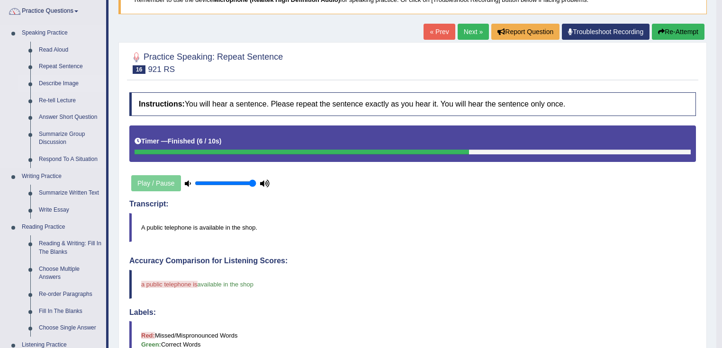
click at [68, 87] on link "Describe Image" at bounding box center [71, 83] width 72 height 17
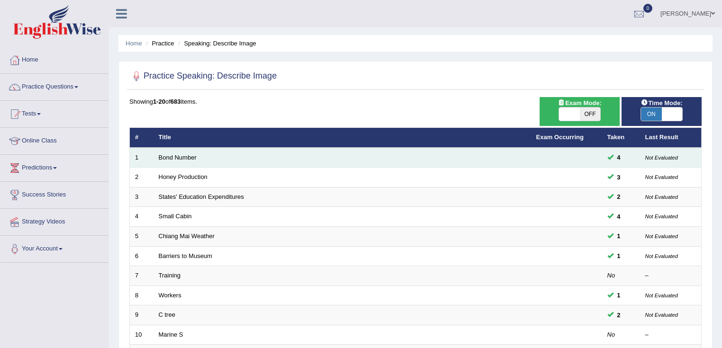
click at [190, 151] on td "Bond Number" at bounding box center [341, 158] width 377 height 20
click at [189, 156] on link "Bond Number" at bounding box center [178, 157] width 38 height 7
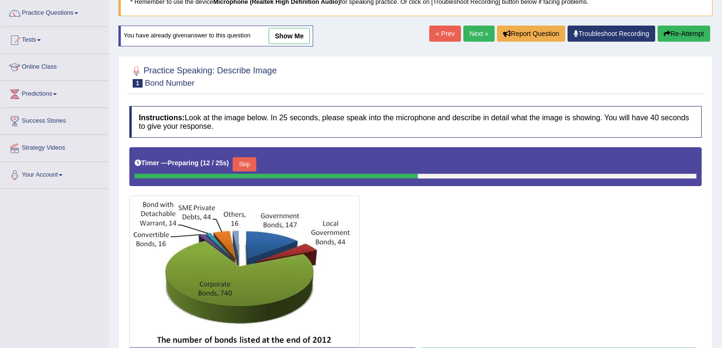
scroll to position [73, 0]
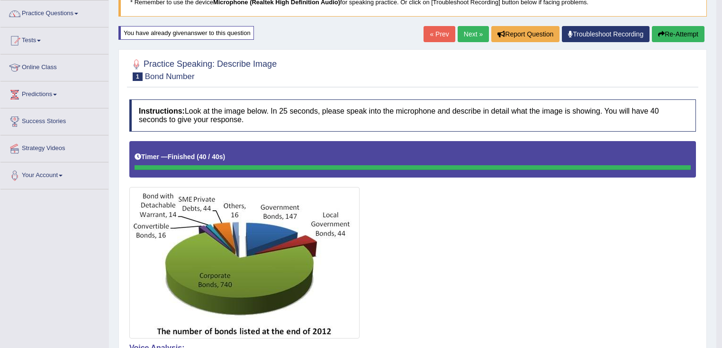
click at [479, 29] on link "Next »" at bounding box center [472, 34] width 31 height 16
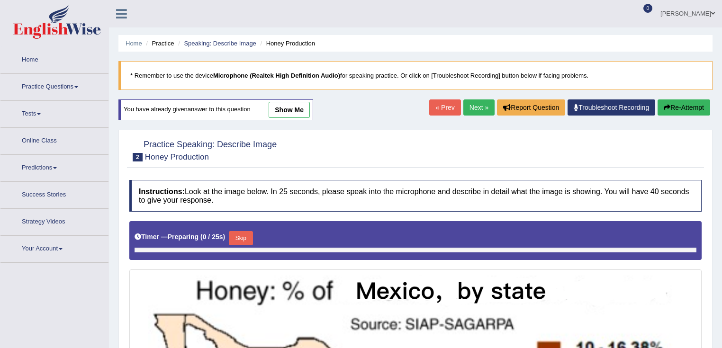
click at [474, 106] on link "Next »" at bounding box center [478, 107] width 31 height 16
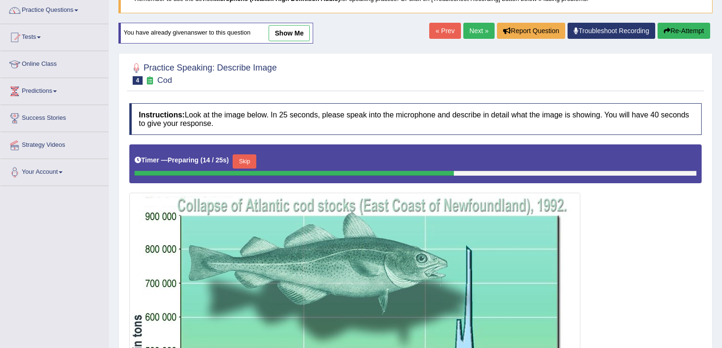
scroll to position [76, 0]
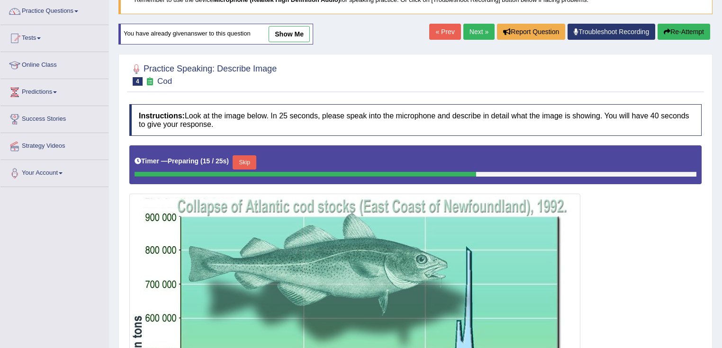
click at [434, 27] on link "« Prev" at bounding box center [444, 32] width 31 height 16
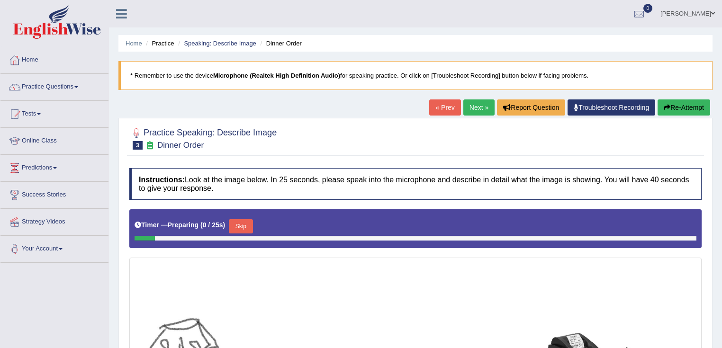
click at [434, 109] on link "« Prev" at bounding box center [444, 107] width 31 height 16
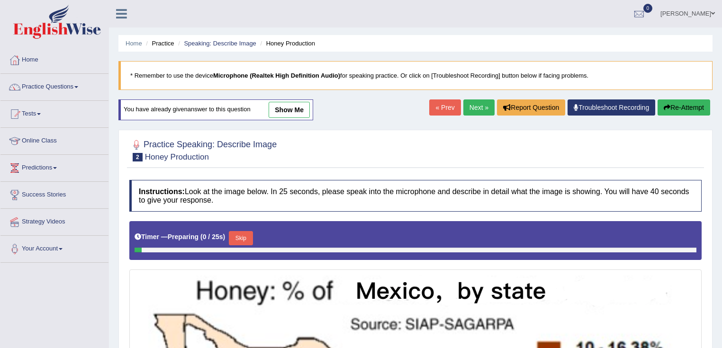
click at [434, 109] on link "« Prev" at bounding box center [444, 107] width 31 height 16
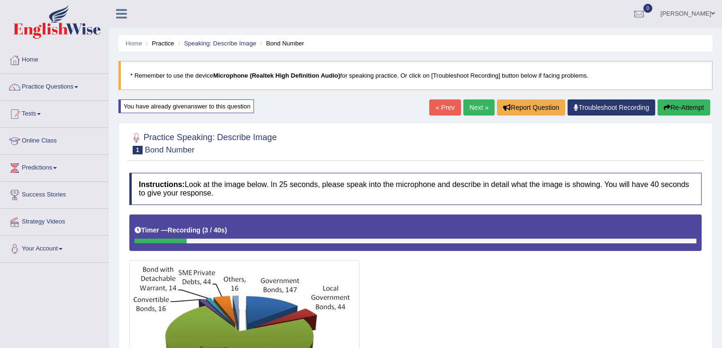
click at [475, 111] on link "Next »" at bounding box center [478, 107] width 31 height 16
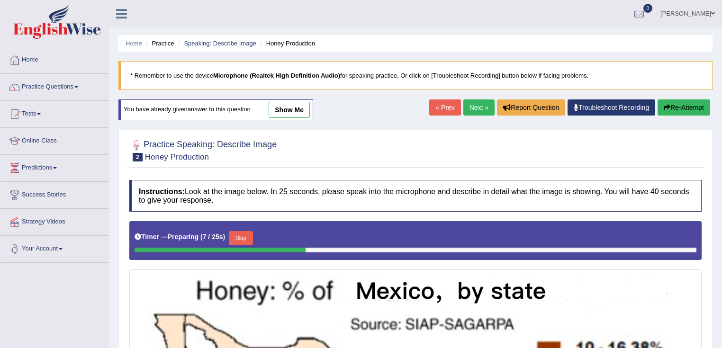
click at [463, 108] on link "Next »" at bounding box center [478, 107] width 31 height 16
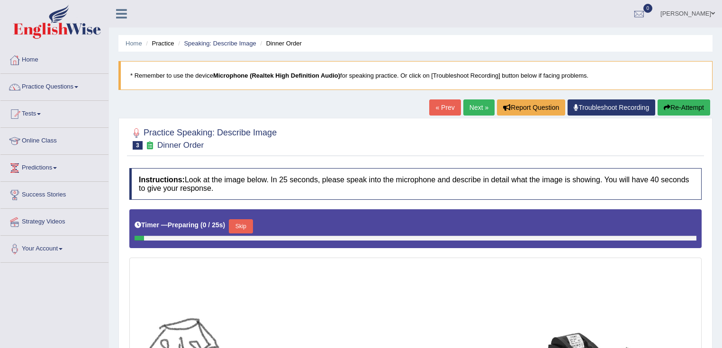
click at [474, 112] on link "Next »" at bounding box center [478, 107] width 31 height 16
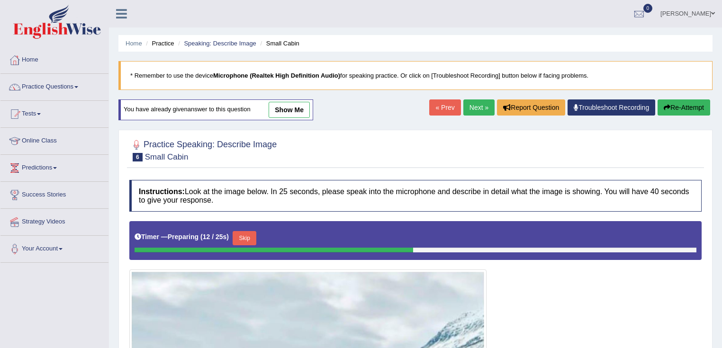
click at [453, 116] on div "« Prev Next » Report Question Troubleshoot Recording Re-Attempt" at bounding box center [570, 108] width 283 height 18
click at [443, 104] on link "« Prev" at bounding box center [444, 107] width 31 height 16
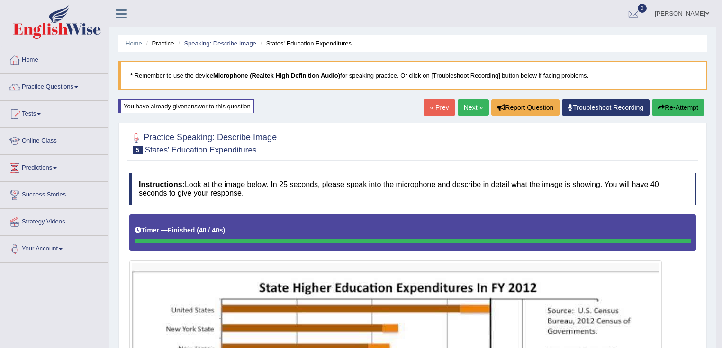
click at [472, 114] on link "Next »" at bounding box center [472, 107] width 31 height 16
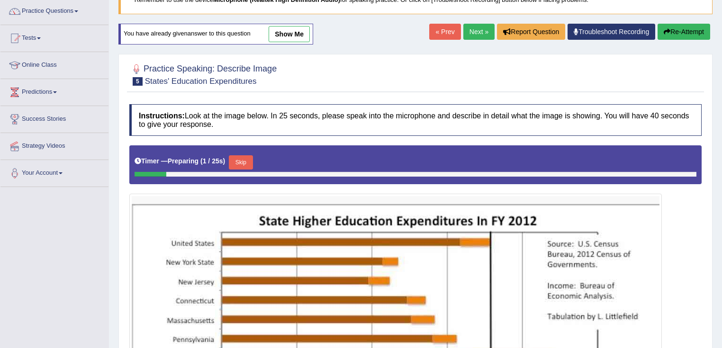
click at [446, 39] on link "« Prev" at bounding box center [444, 32] width 31 height 16
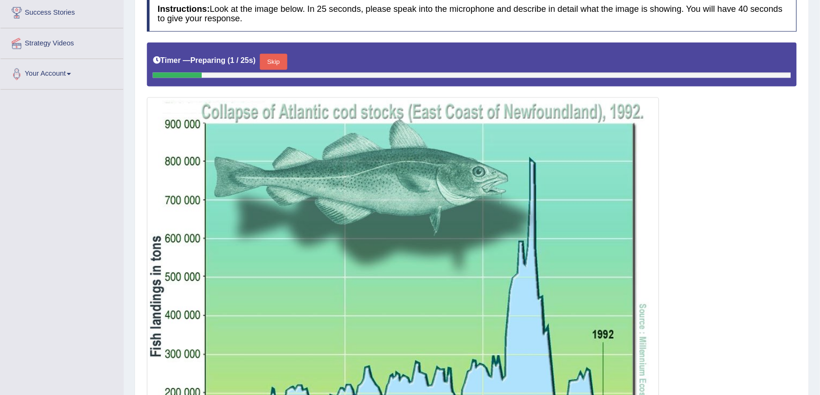
scroll to position [227, 0]
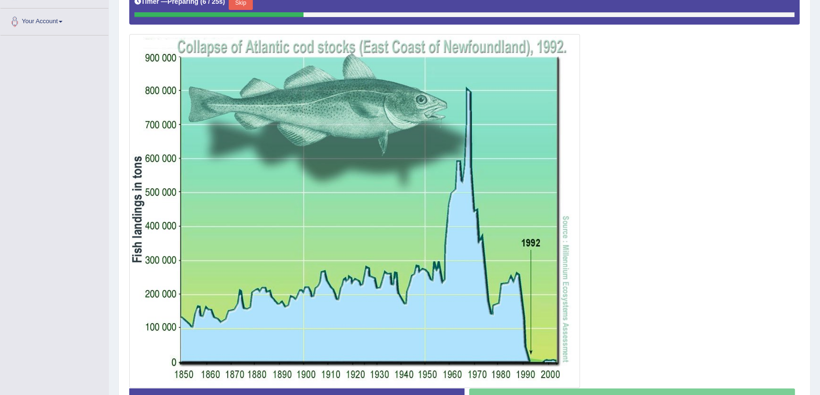
drag, startPoint x: 670, startPoint y: 0, endPoint x: 650, endPoint y: 170, distance: 171.2
click at [650, 170] on div at bounding box center [464, 187] width 670 height 402
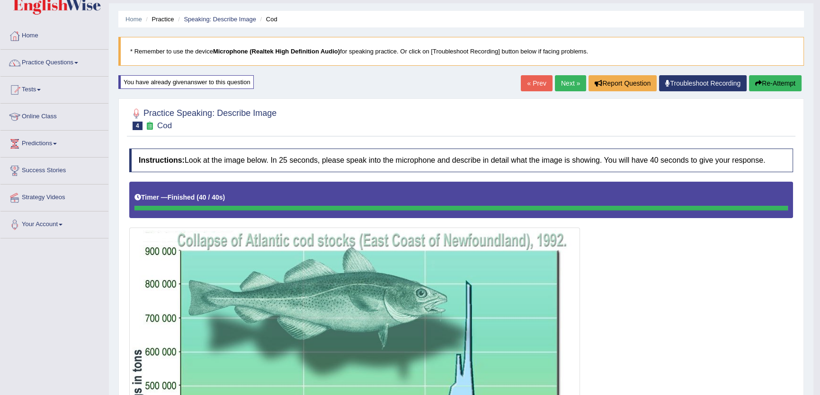
scroll to position [12, 0]
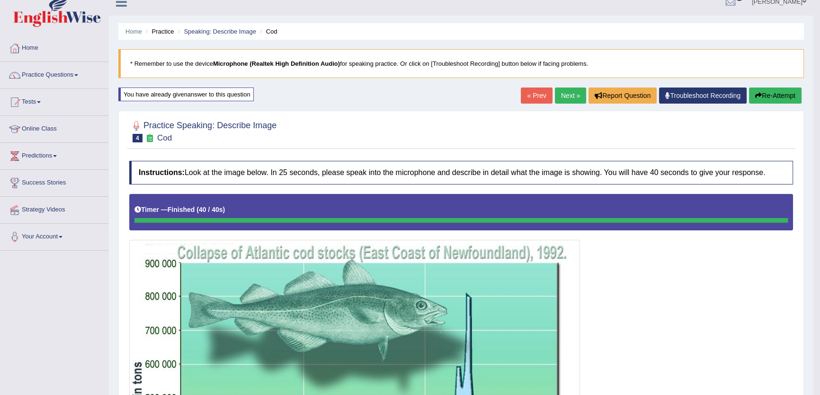
click at [527, 97] on link "« Prev" at bounding box center [536, 96] width 31 height 16
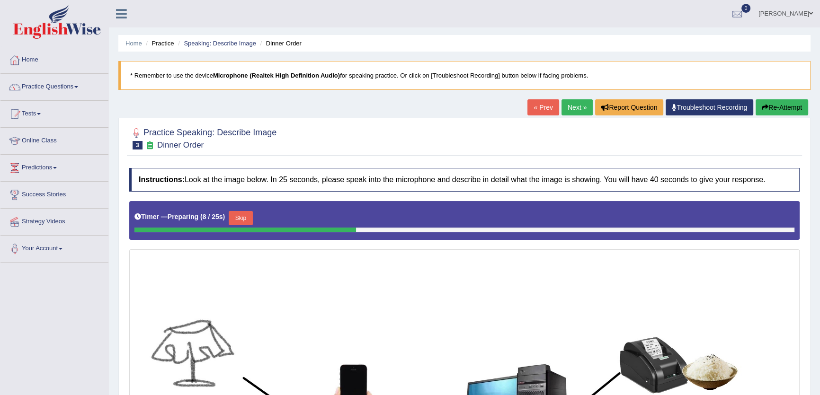
click at [578, 112] on link "Next »" at bounding box center [577, 107] width 31 height 16
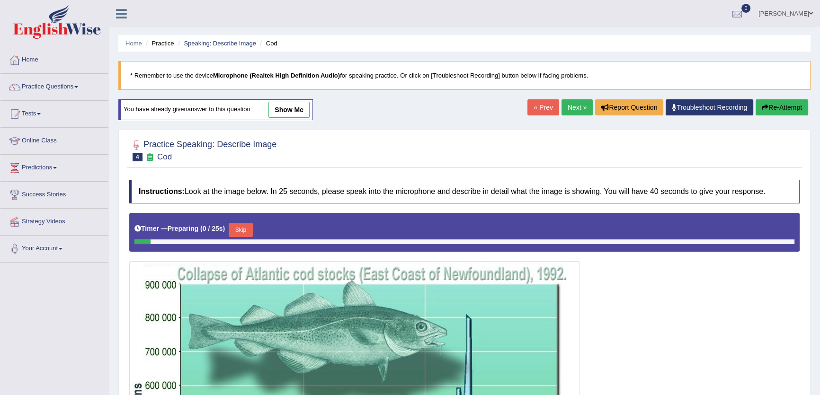
click at [578, 112] on link "Next »" at bounding box center [577, 107] width 31 height 16
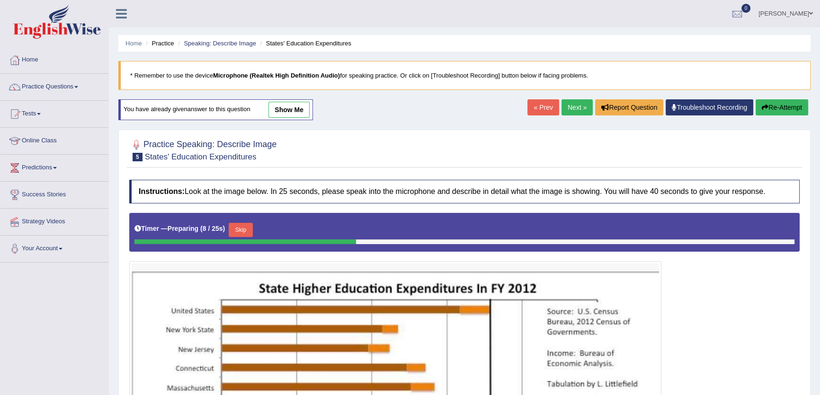
click at [578, 112] on link "Next »" at bounding box center [577, 107] width 31 height 16
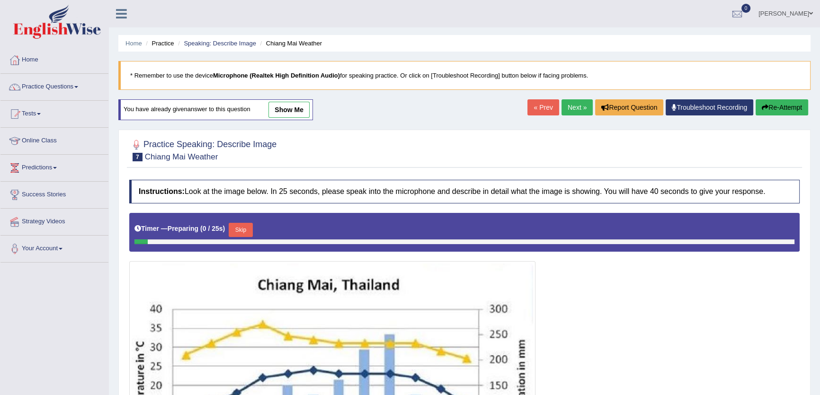
click at [578, 112] on link "Next »" at bounding box center [577, 107] width 31 height 16
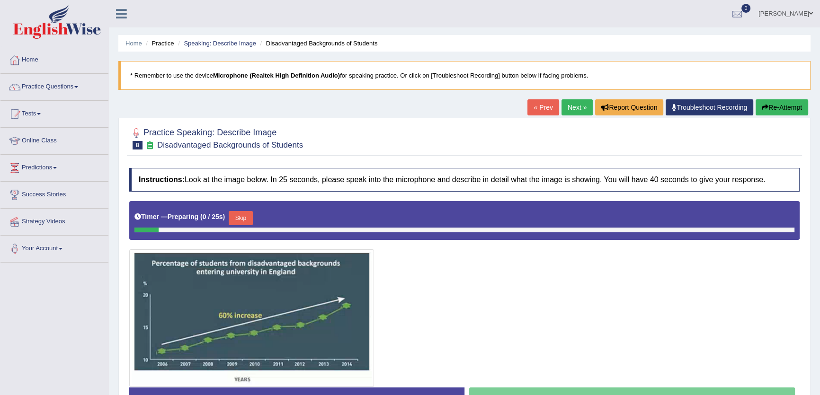
click at [578, 112] on link "Next »" at bounding box center [577, 107] width 31 height 16
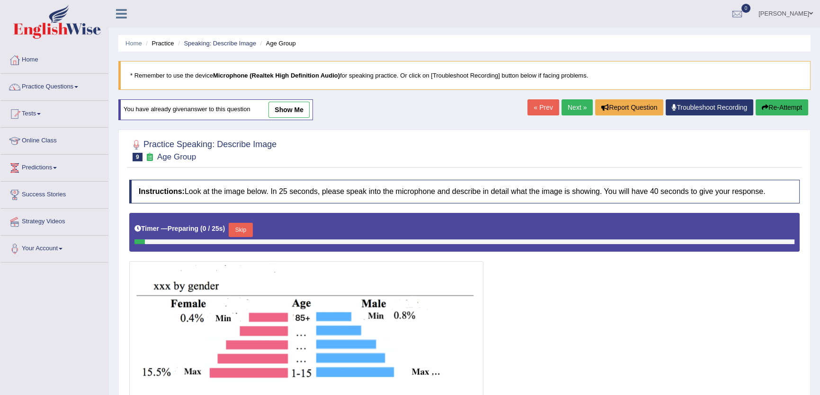
click at [578, 112] on link "Next »" at bounding box center [577, 107] width 31 height 16
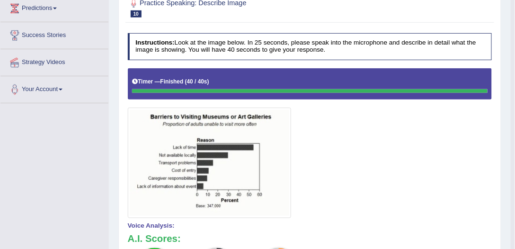
scroll to position [81, 0]
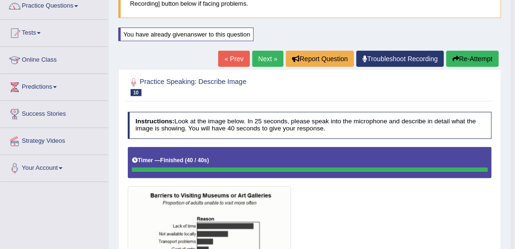
click at [463, 51] on button "Re-Attempt" at bounding box center [473, 59] width 53 height 16
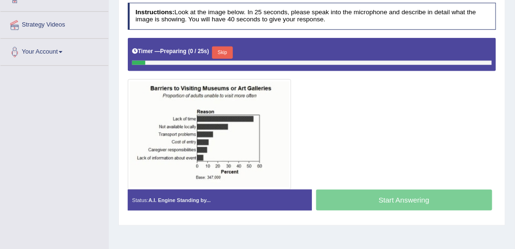
click at [228, 52] on button "Skip" at bounding box center [222, 52] width 20 height 12
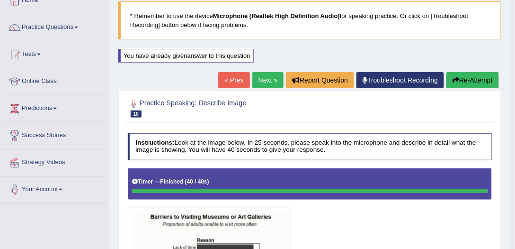
scroll to position [35, 0]
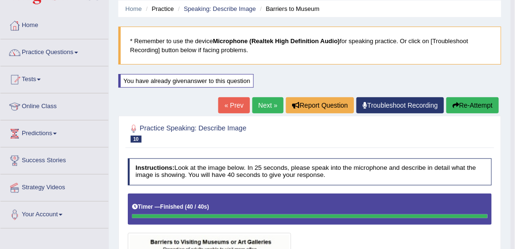
click at [228, 102] on link "« Prev" at bounding box center [233, 105] width 31 height 16
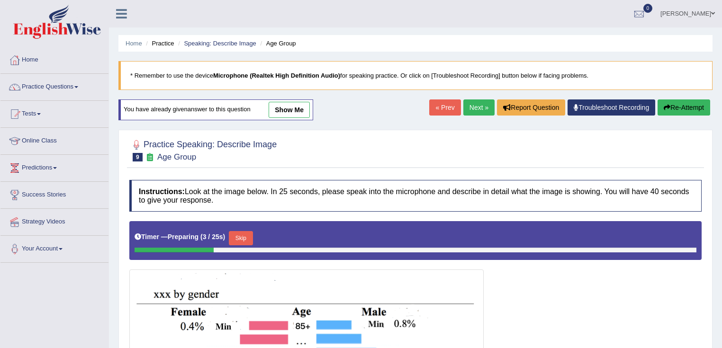
drag, startPoint x: 0, startPoint y: 0, endPoint x: 433, endPoint y: 105, distance: 445.4
click at [433, 105] on link "« Prev" at bounding box center [444, 107] width 31 height 16
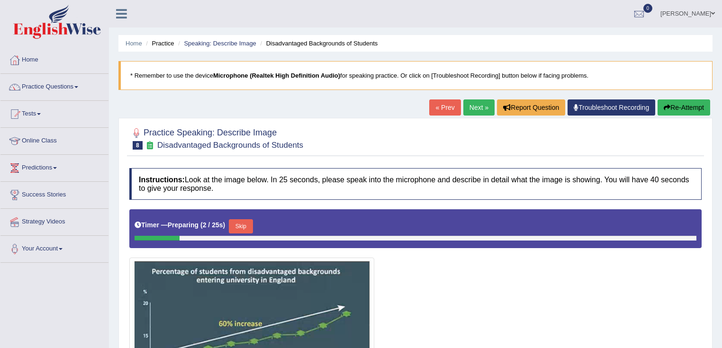
click at [433, 105] on link "« Prev" at bounding box center [444, 107] width 31 height 16
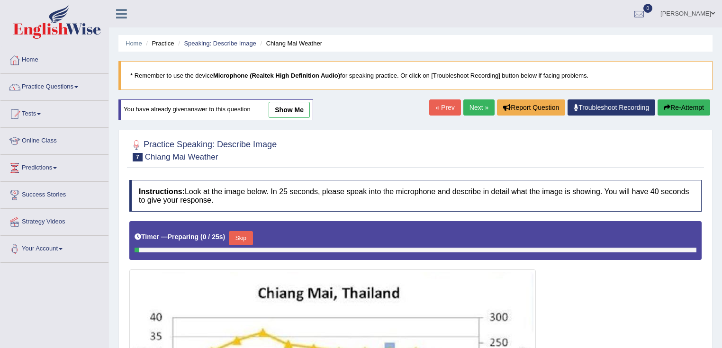
click at [433, 105] on link "« Prev" at bounding box center [444, 107] width 31 height 16
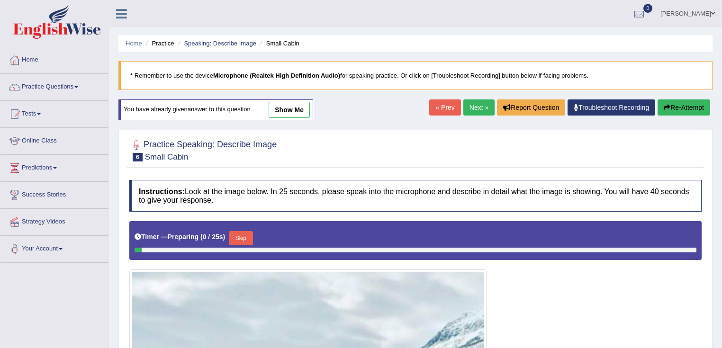
click at [433, 105] on link "« Prev" at bounding box center [444, 107] width 31 height 16
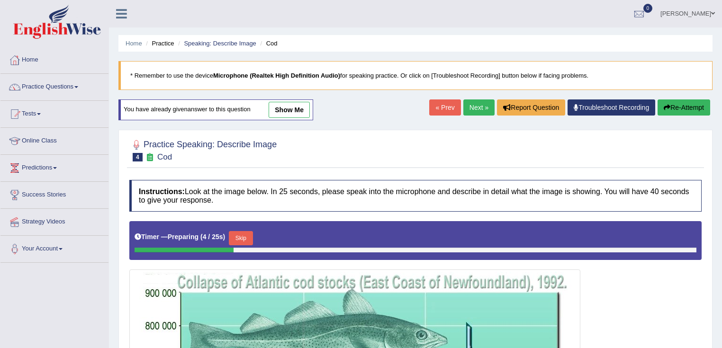
click at [433, 105] on link "« Prev" at bounding box center [444, 107] width 31 height 16
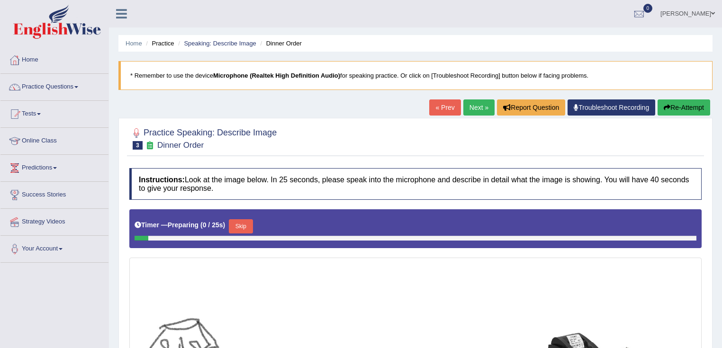
click at [433, 105] on link "« Prev" at bounding box center [444, 107] width 31 height 16
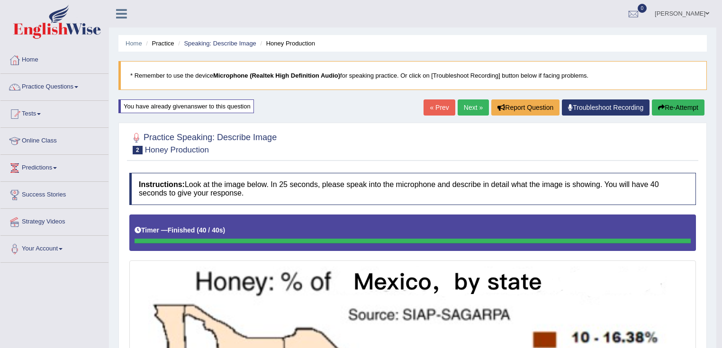
click at [439, 108] on link "« Prev" at bounding box center [438, 107] width 31 height 16
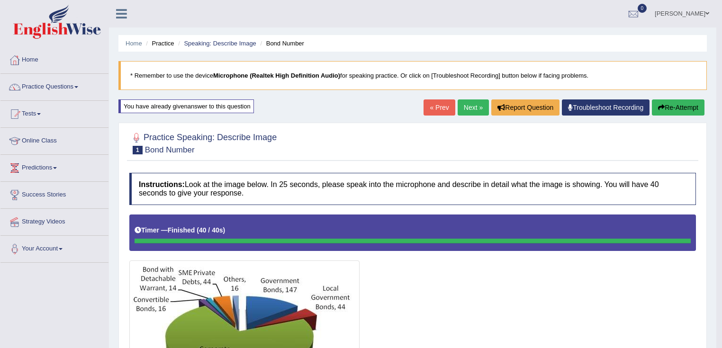
click at [688, 98] on div "Home Practice Speaking: Describe Image Bond Number * Remember to use the device…" at bounding box center [412, 326] width 607 height 653
click at [684, 103] on button "Re-Attempt" at bounding box center [678, 107] width 53 height 16
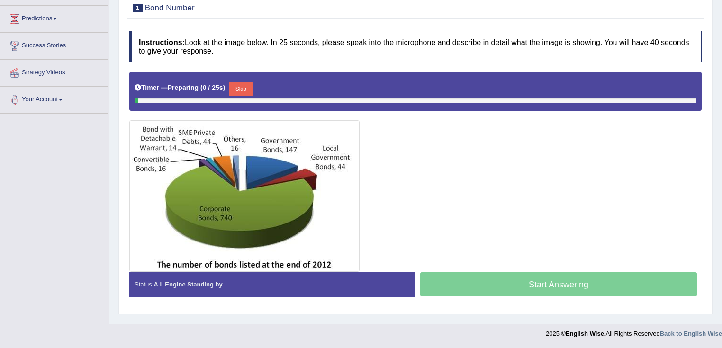
scroll to position [149, 0]
click at [241, 93] on button "Skip" at bounding box center [241, 89] width 24 height 14
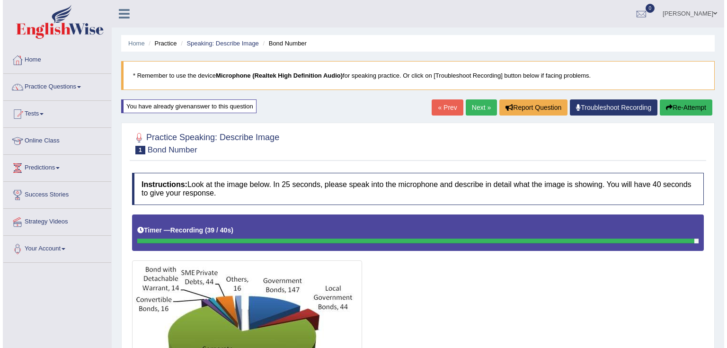
scroll to position [0, 0]
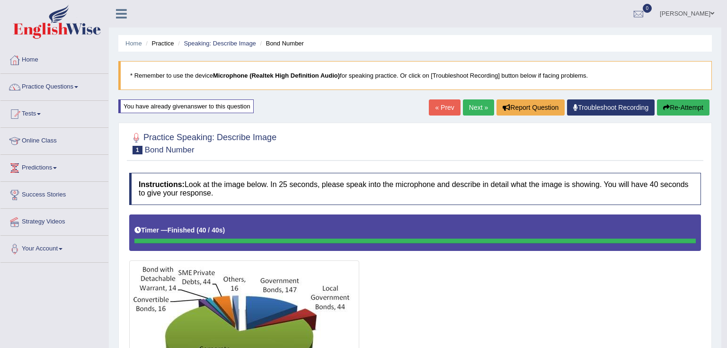
click at [680, 103] on button "Re-Attempt" at bounding box center [683, 107] width 53 height 16
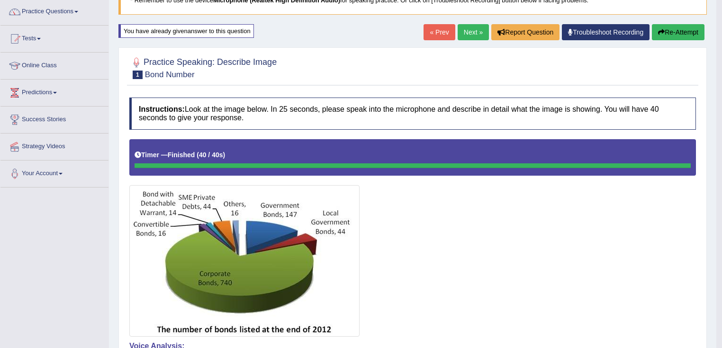
scroll to position [76, 0]
click at [462, 32] on link "Next »" at bounding box center [472, 32] width 31 height 16
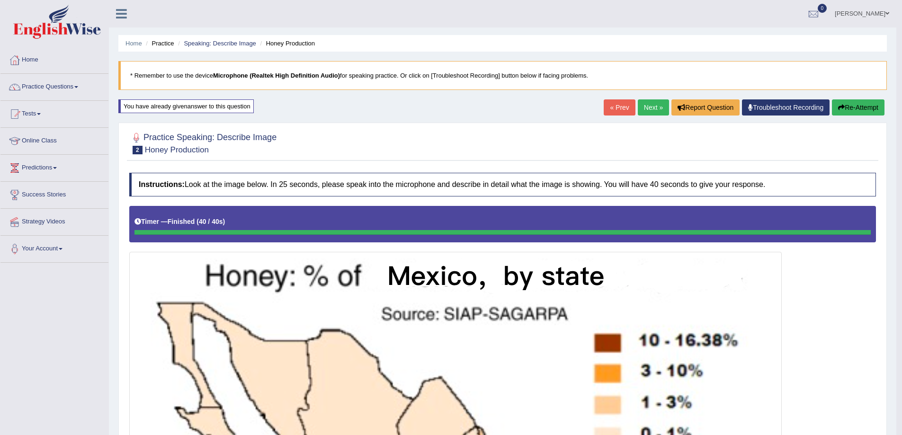
drag, startPoint x: 707, startPoint y: 1, endPoint x: 506, endPoint y: 187, distance: 273.1
click at [506, 187] on h4 "Instructions: Look at the image below. In 25 seconds, please speak into the mic…" at bounding box center [502, 185] width 747 height 24
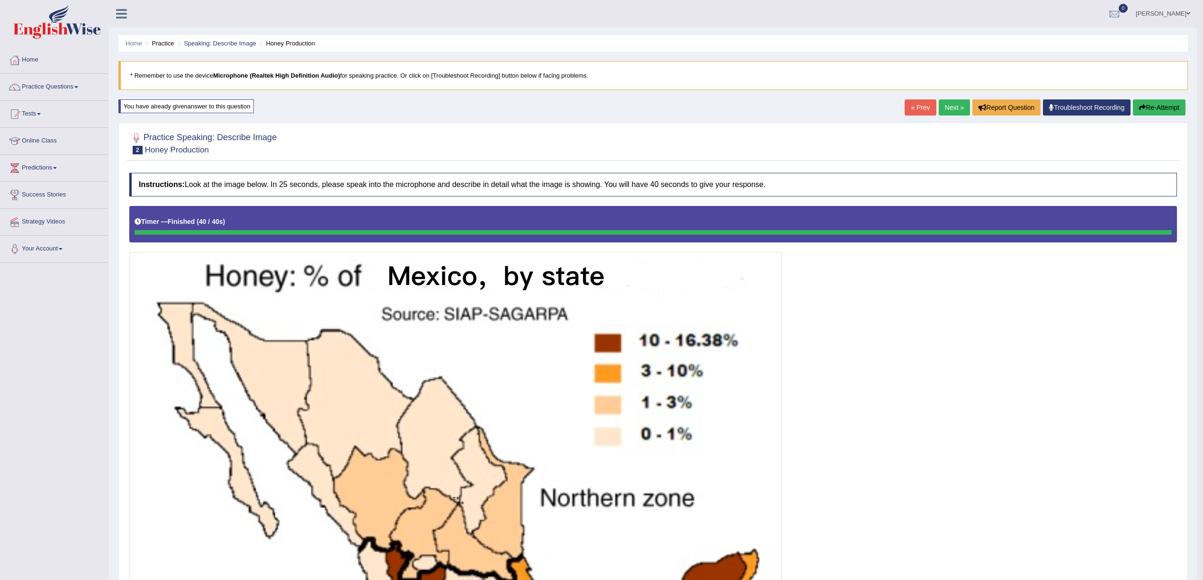
click at [721, 103] on link "« Prev" at bounding box center [919, 107] width 31 height 16
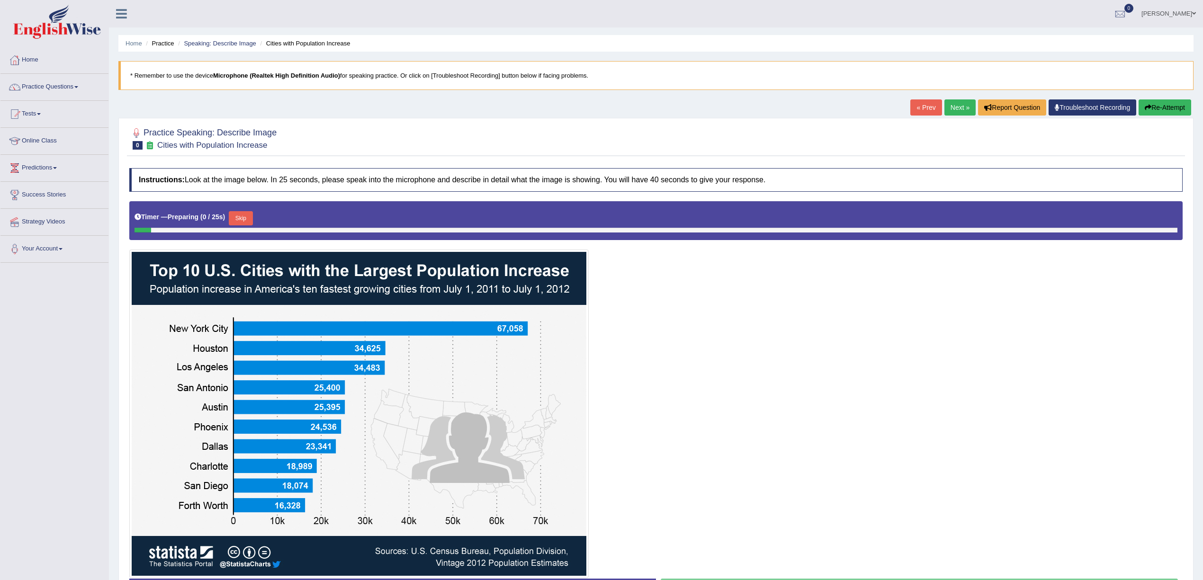
click at [951, 112] on link "Next »" at bounding box center [959, 107] width 31 height 16
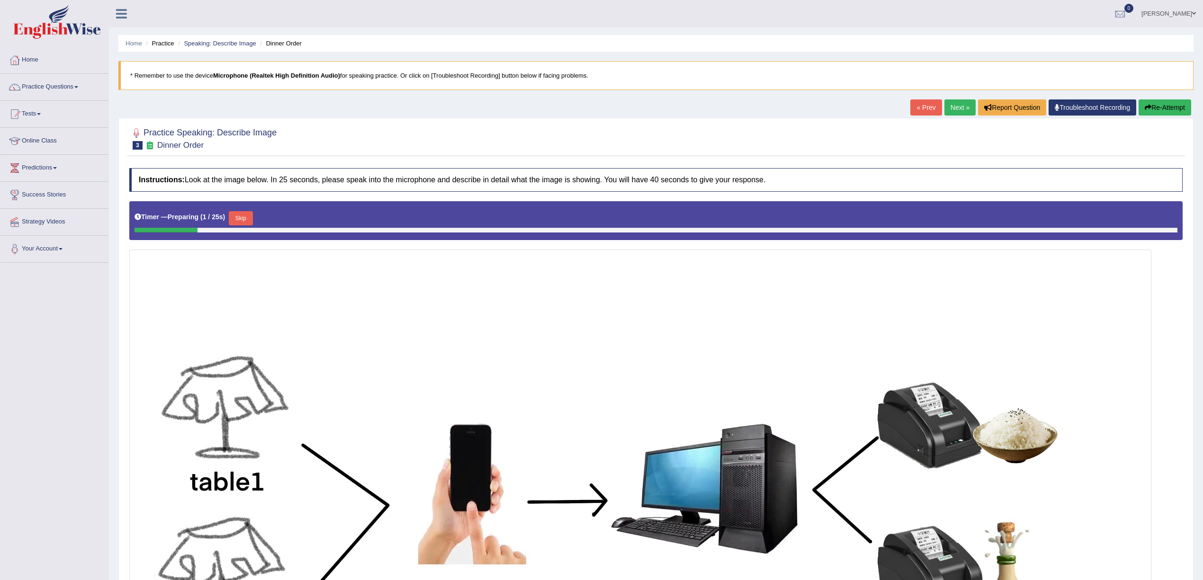
click at [951, 112] on link "Next »" at bounding box center [959, 107] width 31 height 16
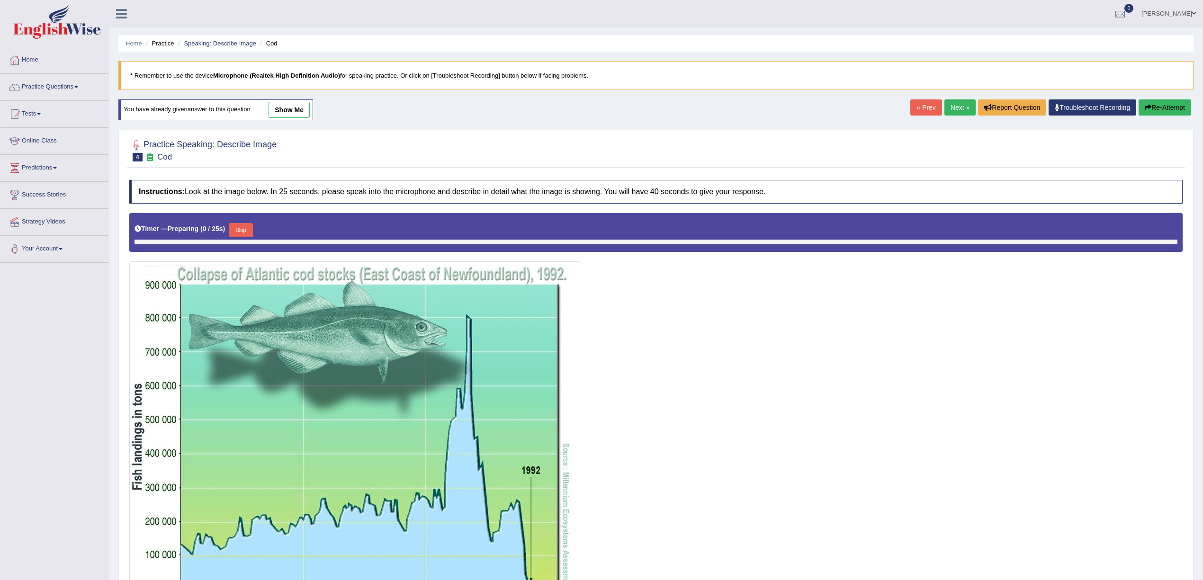
click at [951, 112] on link "Next »" at bounding box center [959, 107] width 31 height 16
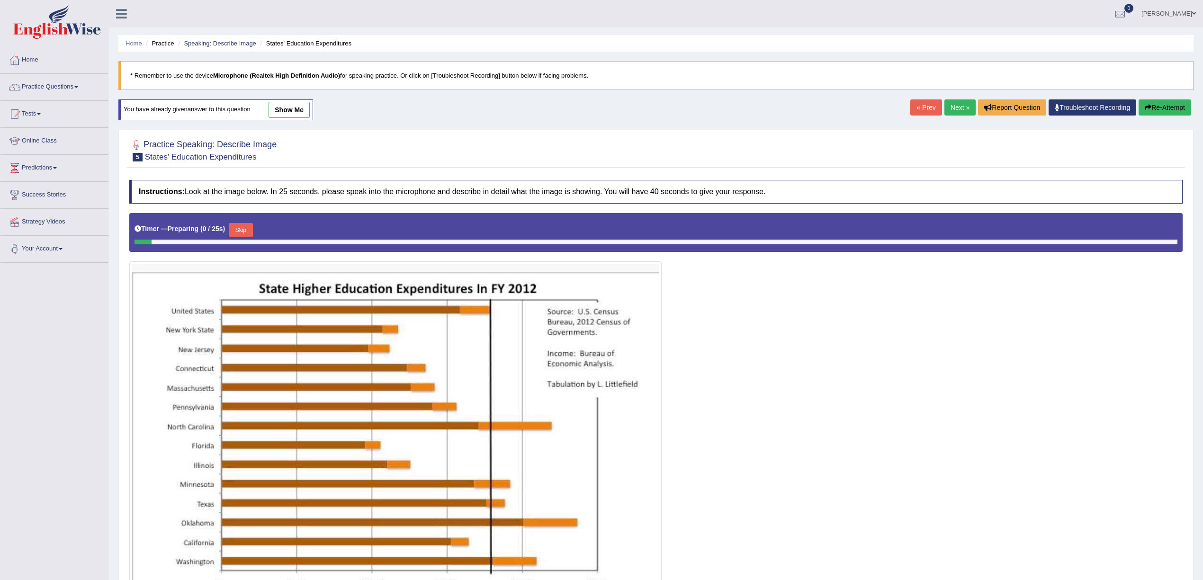
click at [951, 112] on link "Next »" at bounding box center [959, 107] width 31 height 16
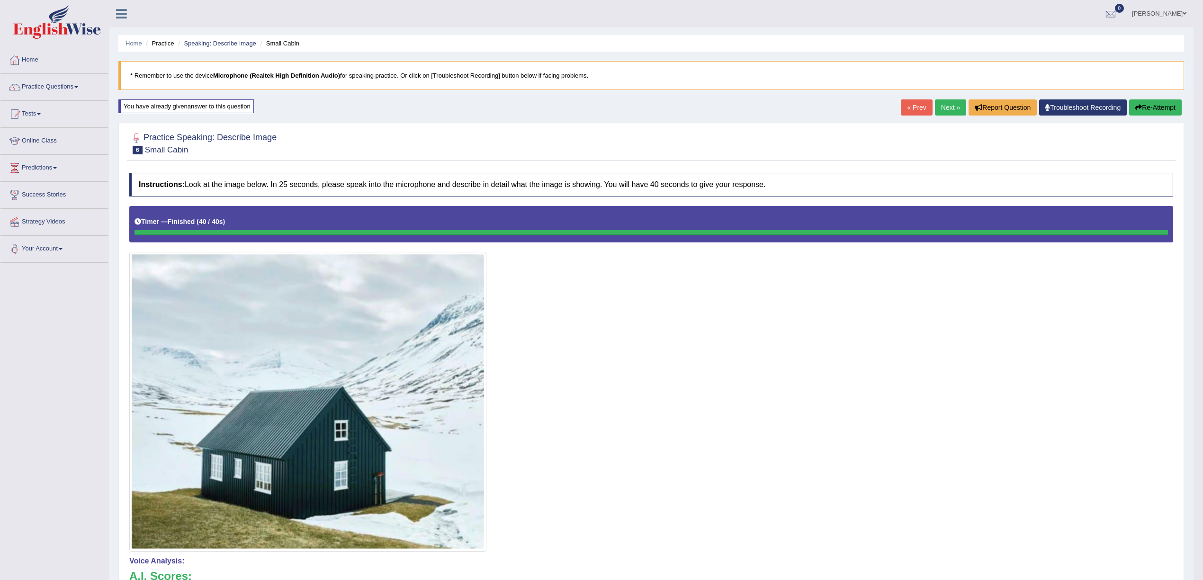
click at [1154, 110] on button "Re-Attempt" at bounding box center [1155, 107] width 53 height 16
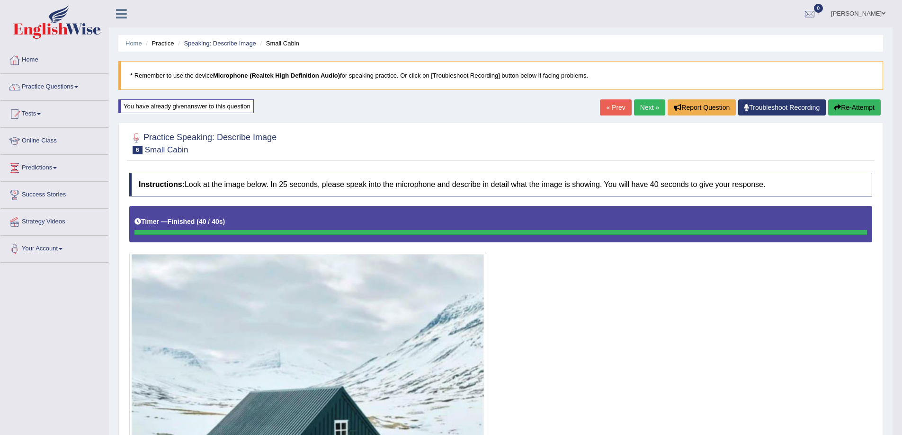
drag, startPoint x: 1065, startPoint y: 0, endPoint x: 64, endPoint y: 83, distance: 1004.4
click at [64, 83] on link "Practice Questions" at bounding box center [54, 86] width 108 height 24
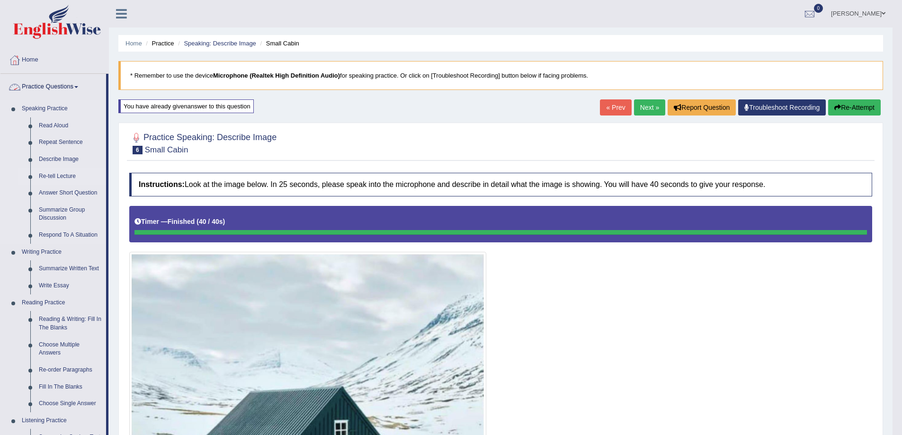
click at [59, 176] on link "Re-tell Lecture" at bounding box center [71, 176] width 72 height 17
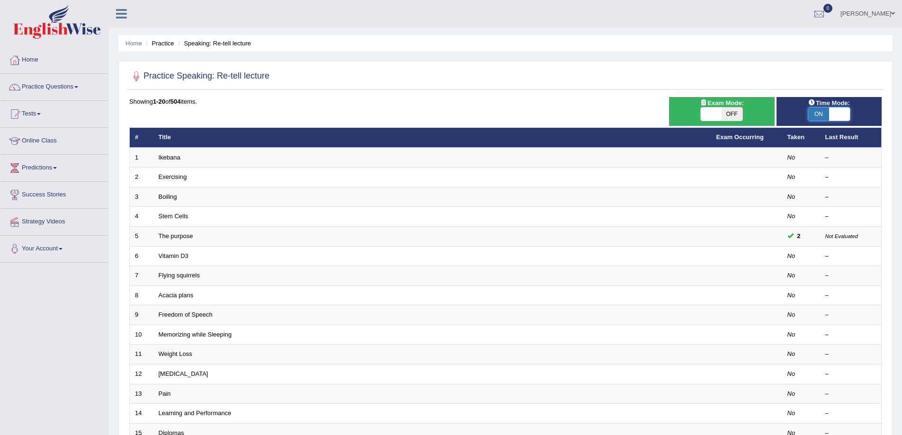
click at [831, 108] on span at bounding box center [839, 113] width 21 height 13
checkbox input "false"
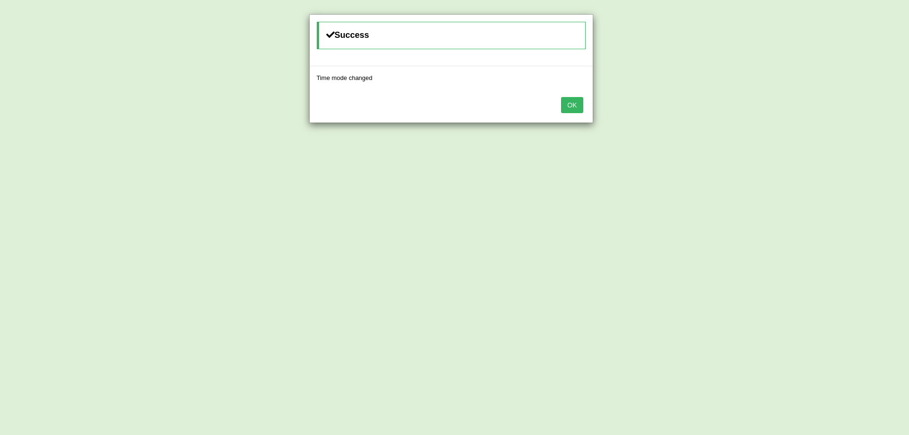
click at [571, 107] on button "OK" at bounding box center [572, 105] width 22 height 16
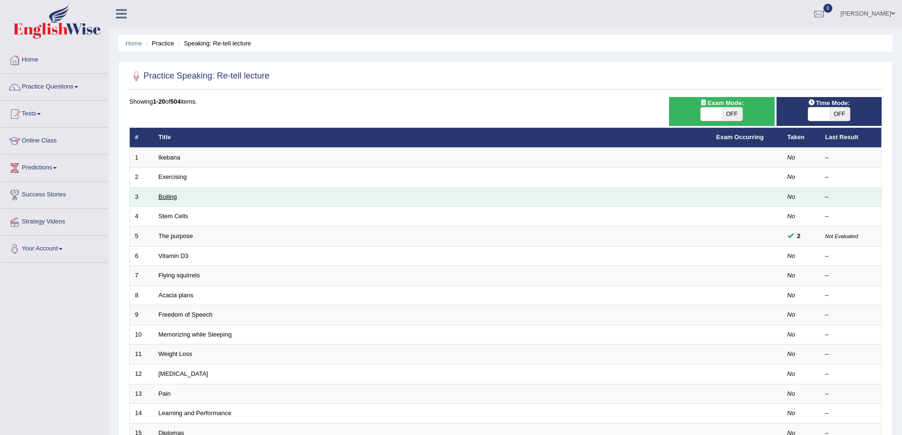
click at [167, 197] on link "Boiling" at bounding box center [168, 196] width 18 height 7
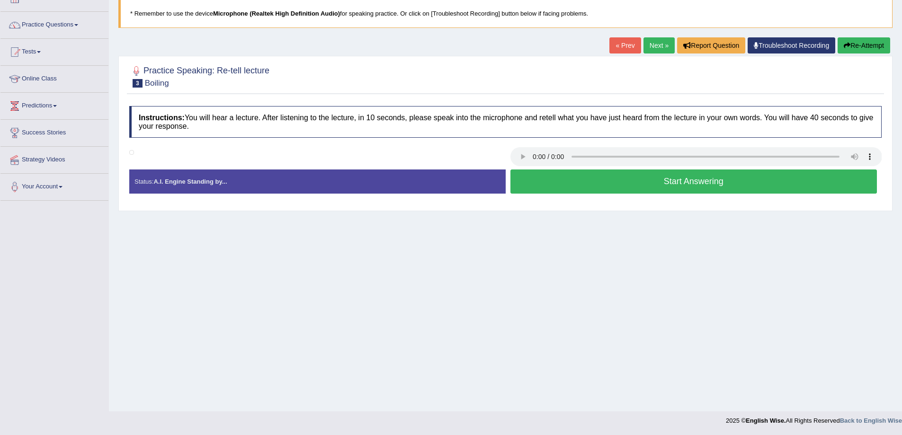
click at [662, 50] on link "Next »" at bounding box center [659, 45] width 31 height 16
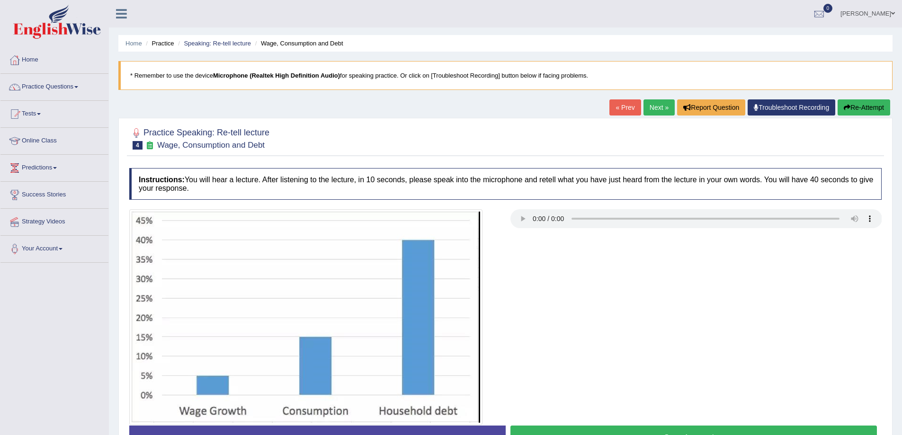
click at [667, 50] on ul "Home Practice Speaking: Re-tell lecture Wage, Consumption and Debt" at bounding box center [505, 43] width 774 height 17
click at [653, 107] on link "Next »" at bounding box center [659, 107] width 31 height 16
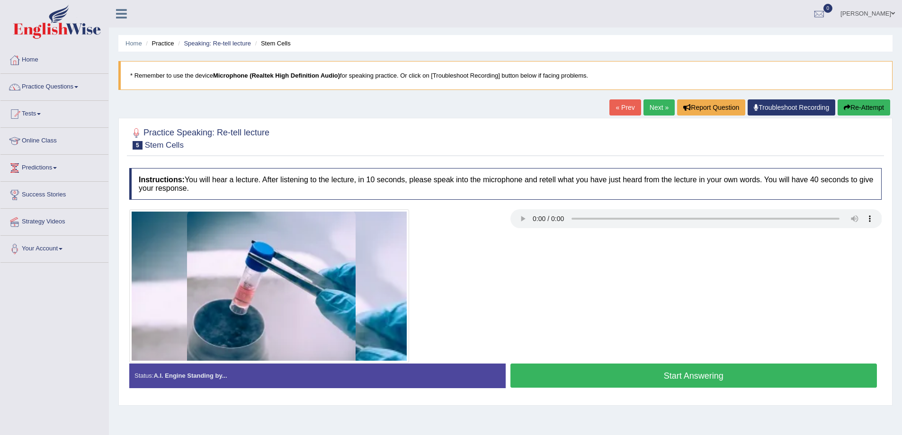
click at [650, 107] on link "Next »" at bounding box center [659, 107] width 31 height 16
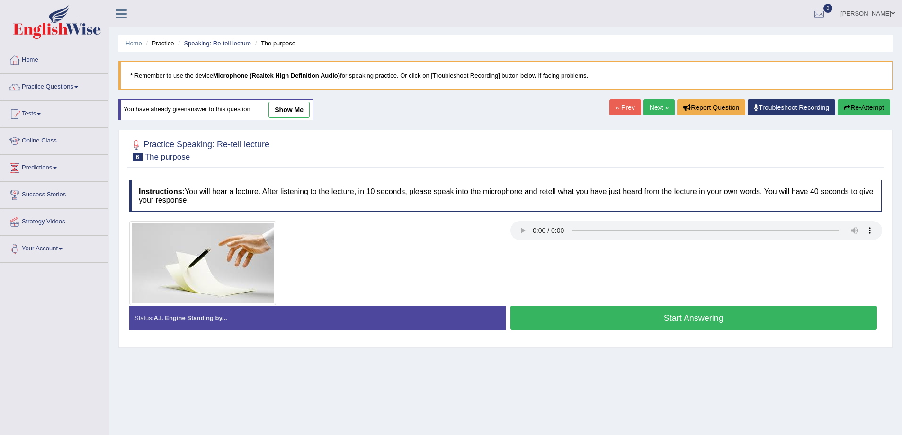
click at [650, 107] on link "Next »" at bounding box center [659, 107] width 31 height 16
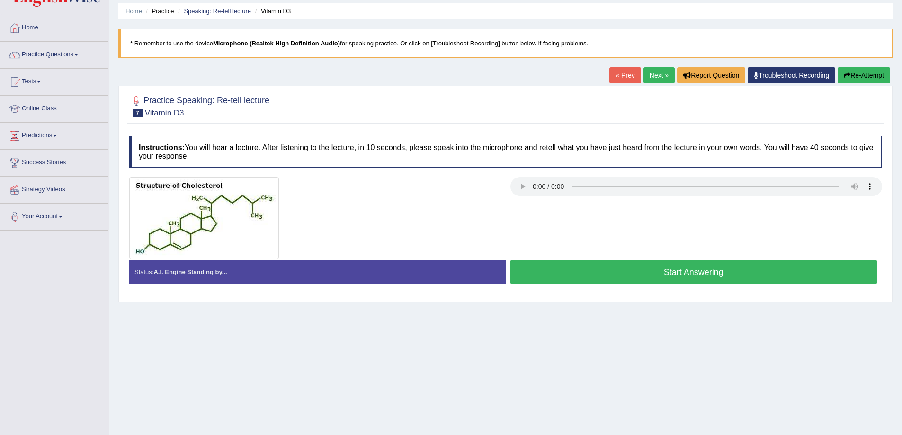
scroll to position [62, 0]
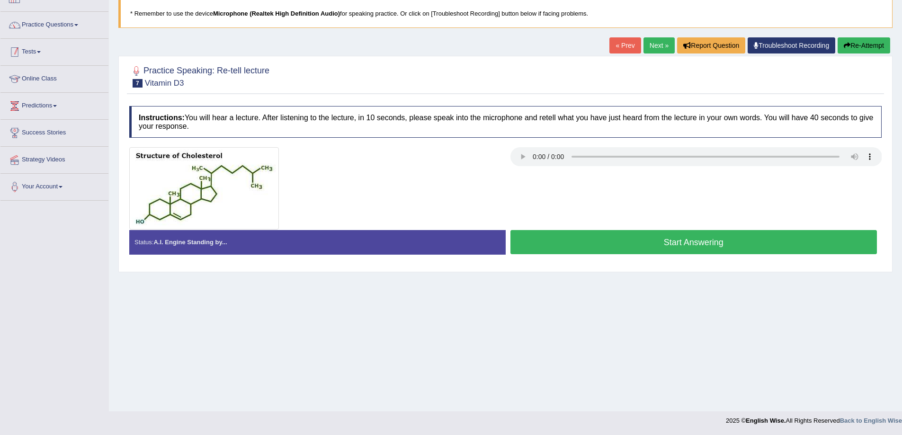
click at [69, 18] on link "Practice Questions" at bounding box center [54, 24] width 108 height 24
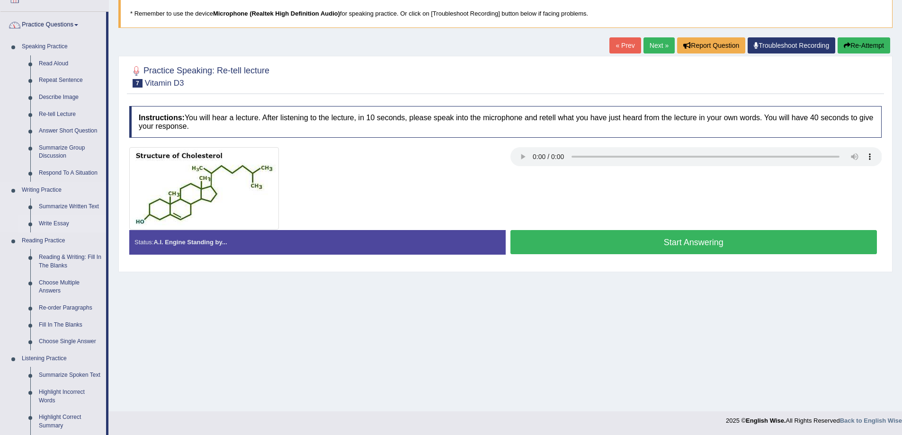
click at [56, 222] on link "Write Essay" at bounding box center [71, 223] width 72 height 17
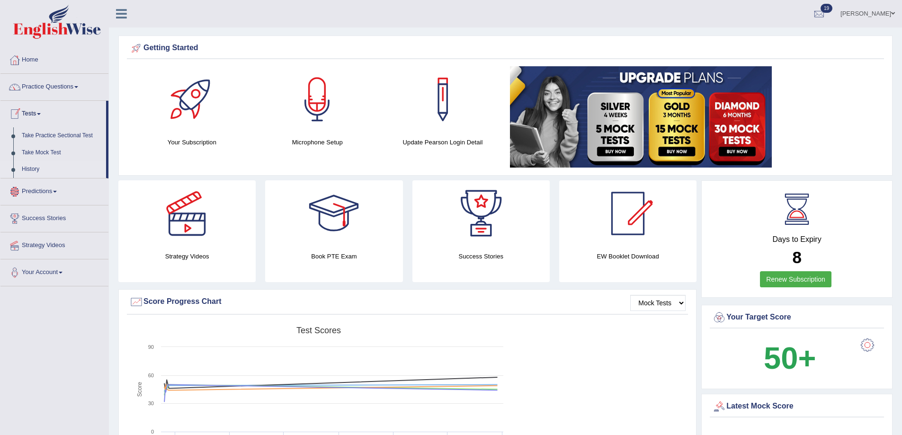
click at [30, 171] on link "History" at bounding box center [62, 169] width 89 height 17
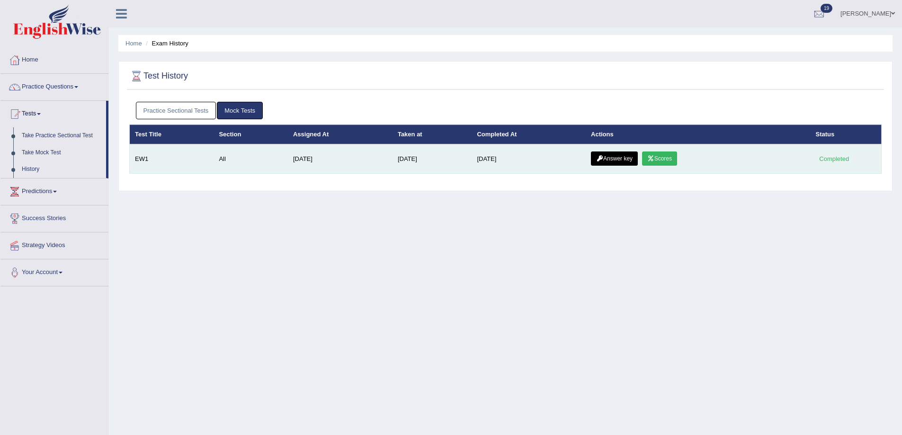
click at [658, 164] on link "Scores" at bounding box center [659, 159] width 35 height 14
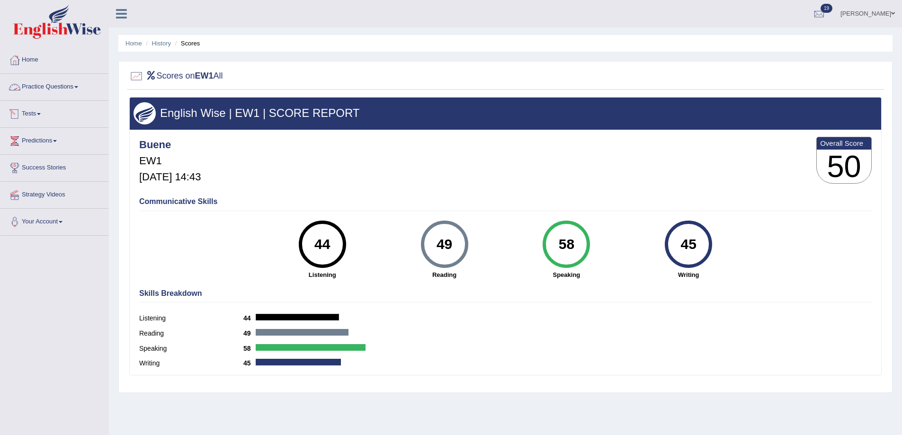
click at [36, 120] on link "Tests" at bounding box center [54, 113] width 108 height 24
click at [32, 167] on link "History" at bounding box center [62, 169] width 89 height 17
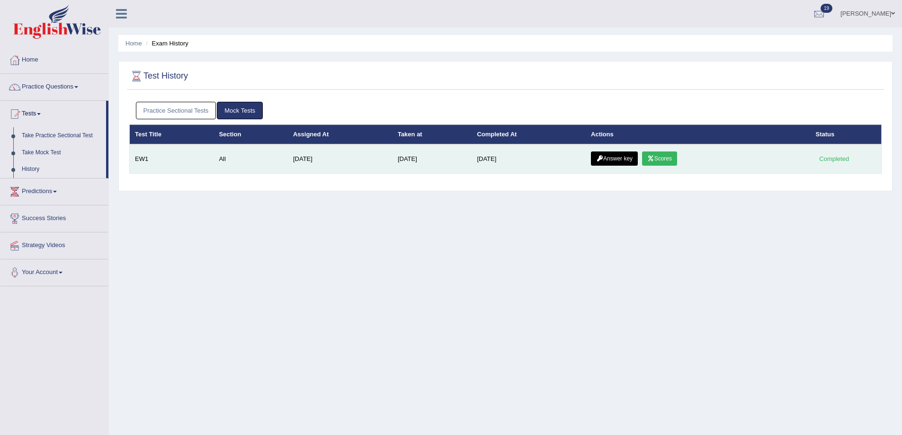
click at [606, 159] on link "Answer key" at bounding box center [614, 159] width 47 height 14
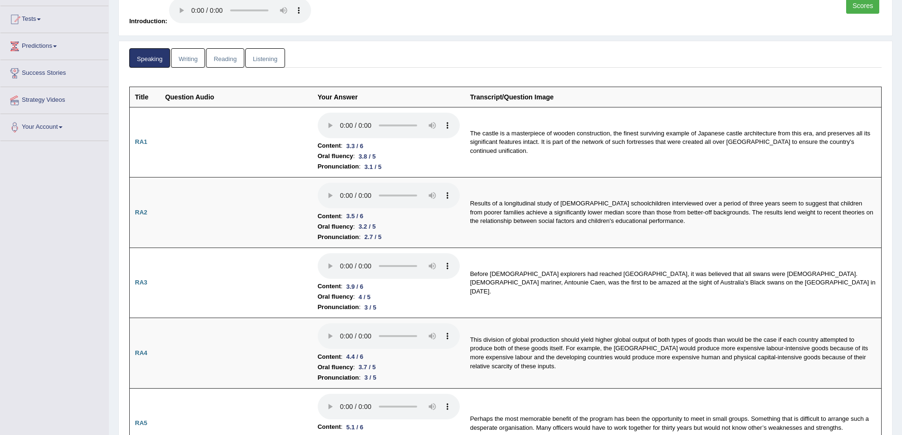
click at [196, 63] on link "Writing" at bounding box center [188, 57] width 34 height 19
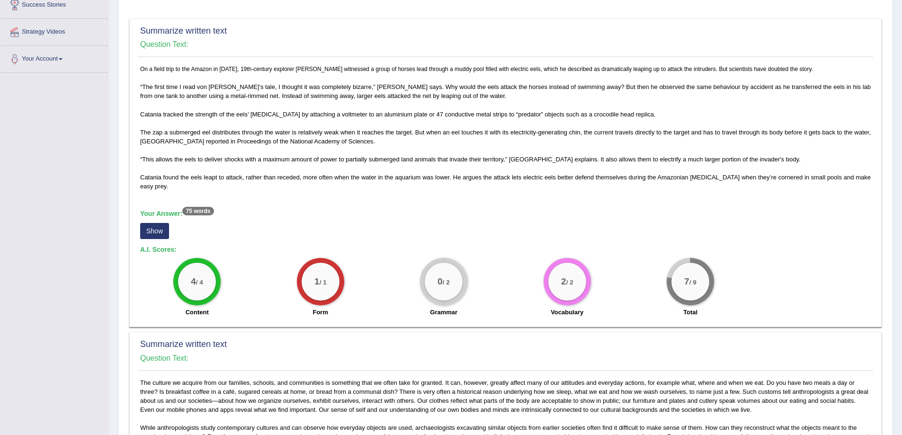
scroll to position [189, 0]
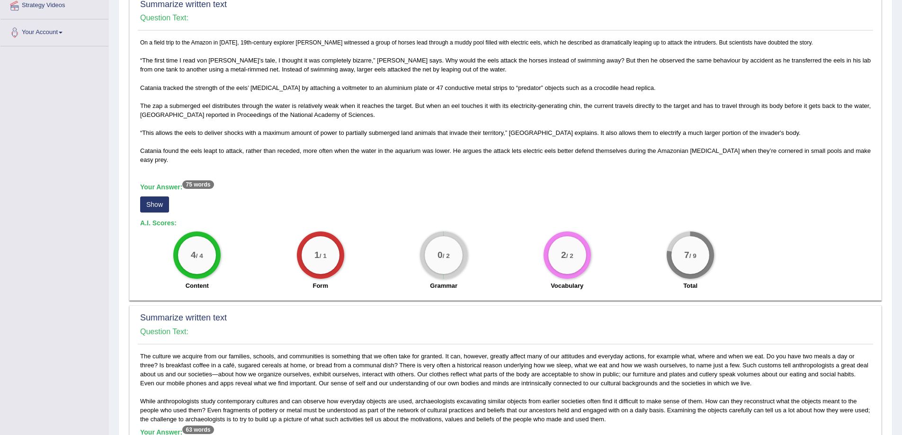
click at [161, 210] on button "Show" at bounding box center [154, 205] width 29 height 16
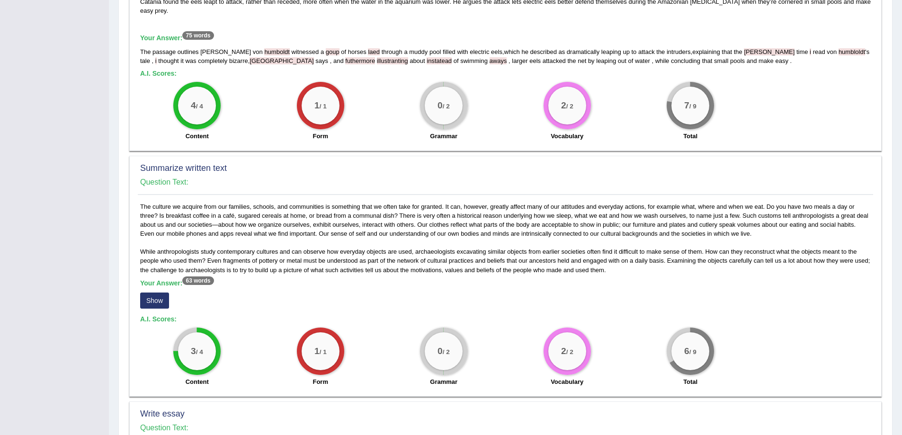
scroll to position [474, 0]
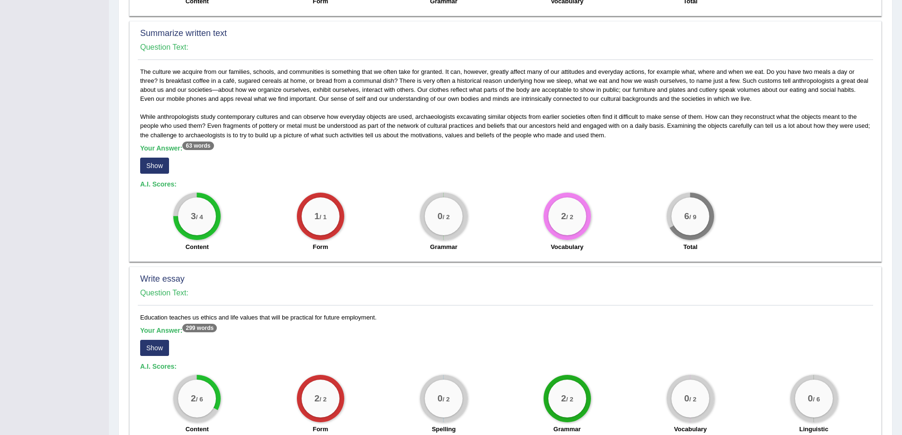
click at [148, 163] on div "Your Answer: 63 words Show" at bounding box center [505, 160] width 731 height 32
click at [155, 171] on button "Show" at bounding box center [154, 166] width 29 height 16
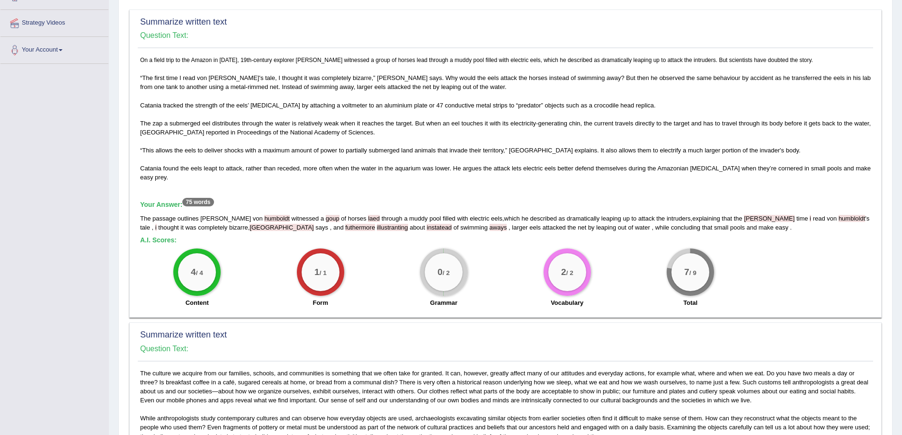
scroll to position [123, 0]
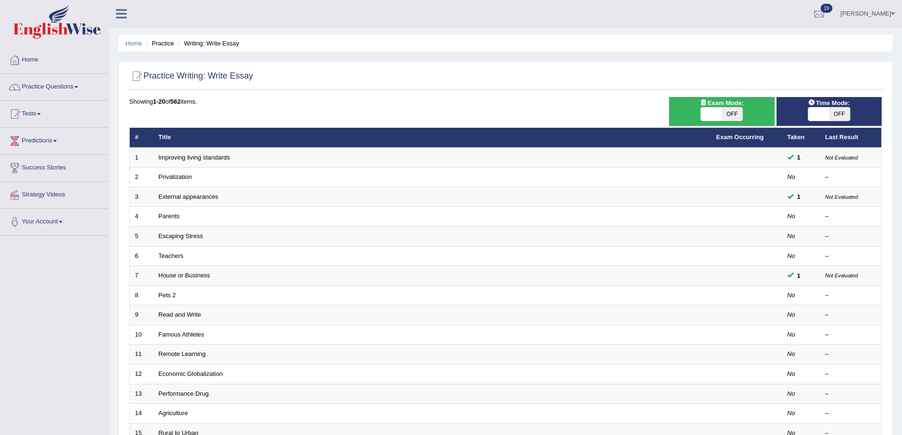
click at [845, 116] on span "OFF" at bounding box center [839, 113] width 21 height 13
checkbox input "true"
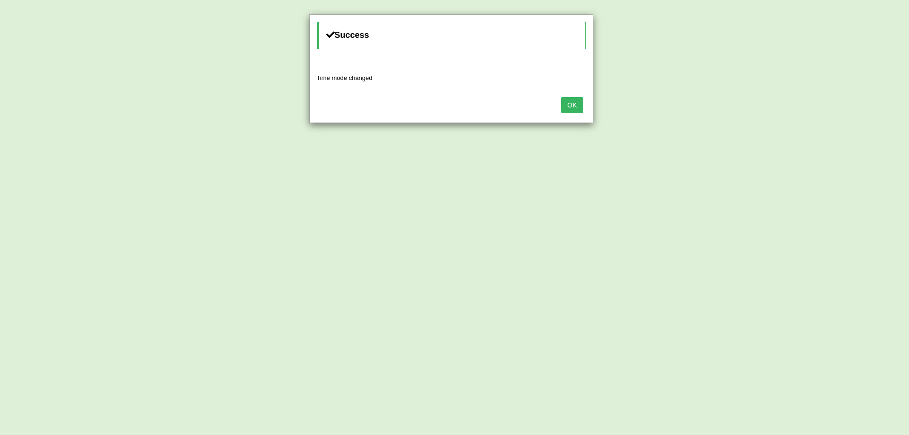
click at [573, 107] on button "OK" at bounding box center [572, 105] width 22 height 16
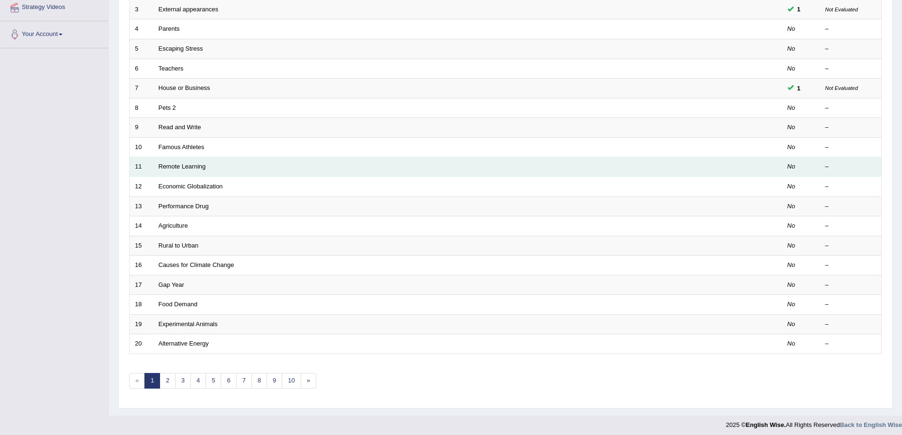
scroll to position [189, 0]
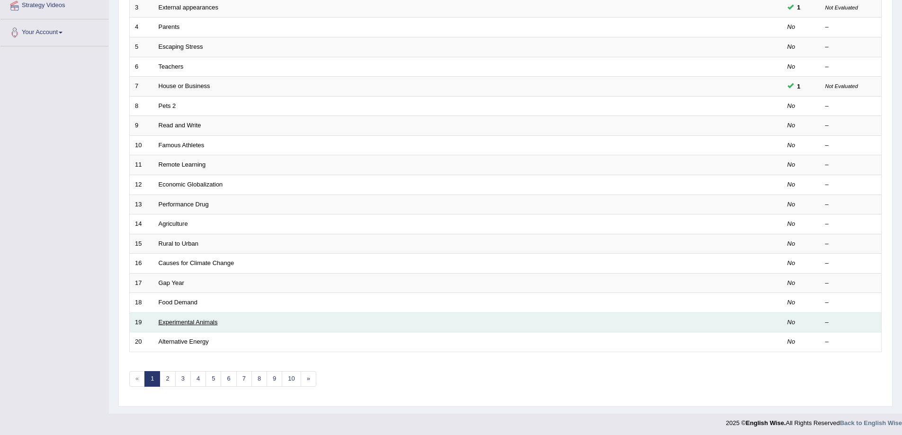
click at [191, 322] on link "Experimental Animals" at bounding box center [188, 322] width 59 height 7
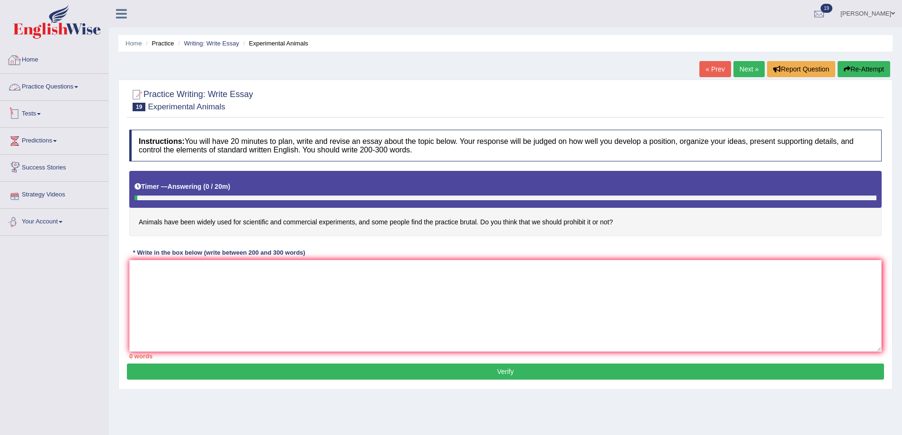
click at [63, 88] on link "Practice Questions" at bounding box center [54, 86] width 108 height 24
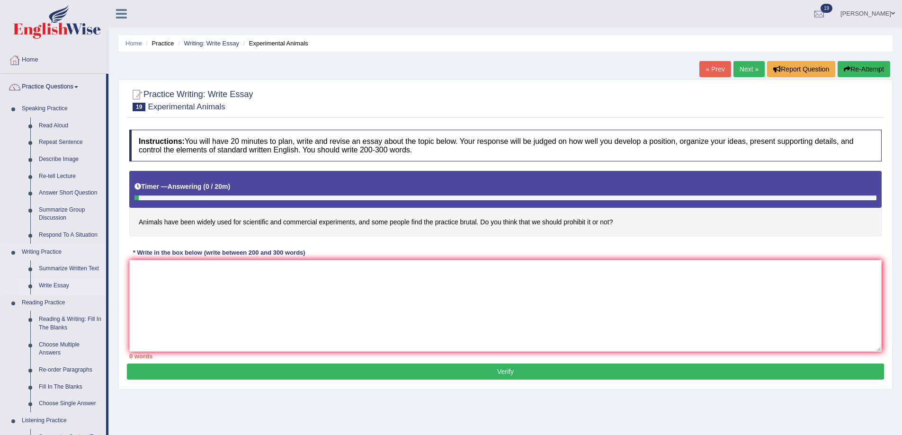
click at [58, 288] on link "Write Essay" at bounding box center [71, 285] width 72 height 17
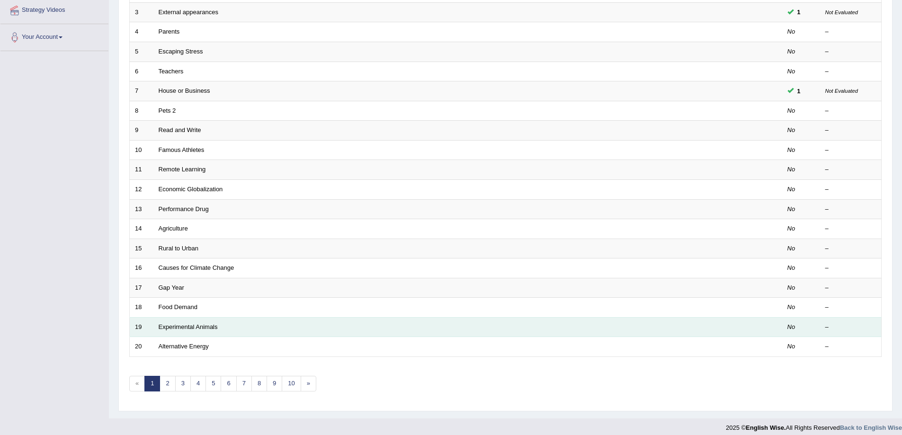
scroll to position [192, 0]
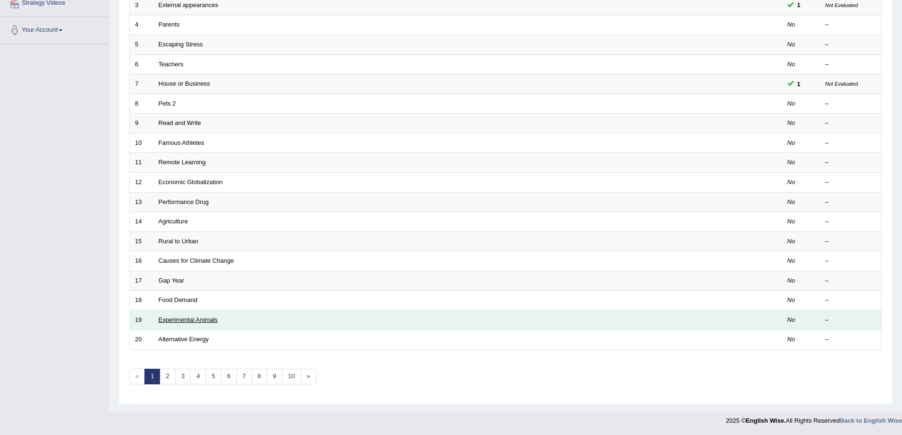
click at [191, 320] on link "Experimental Animals" at bounding box center [188, 319] width 59 height 7
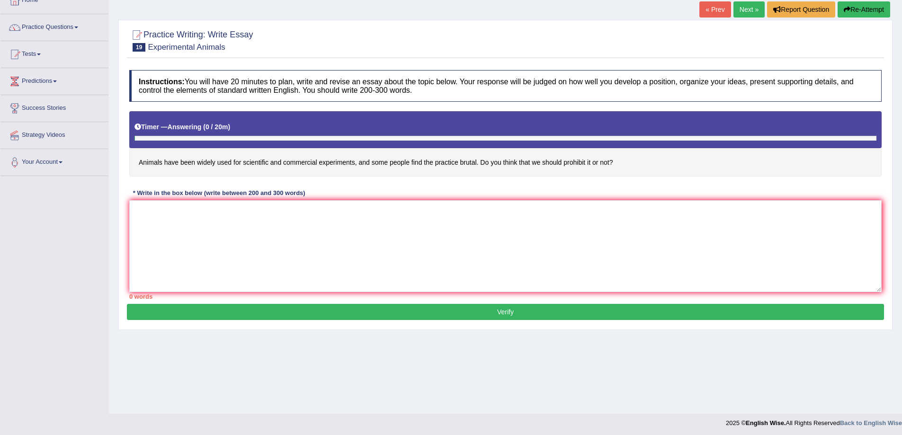
scroll to position [62, 0]
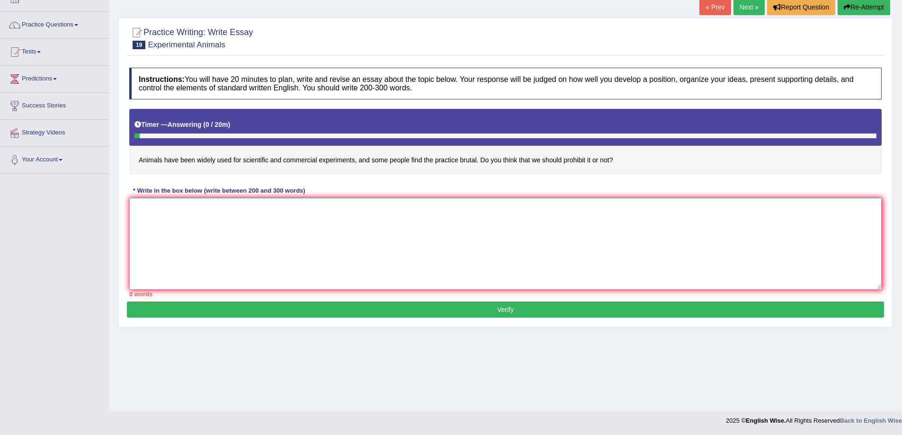
click at [422, 257] on textarea at bounding box center [505, 244] width 752 height 92
